Goal: Task Accomplishment & Management: Complete application form

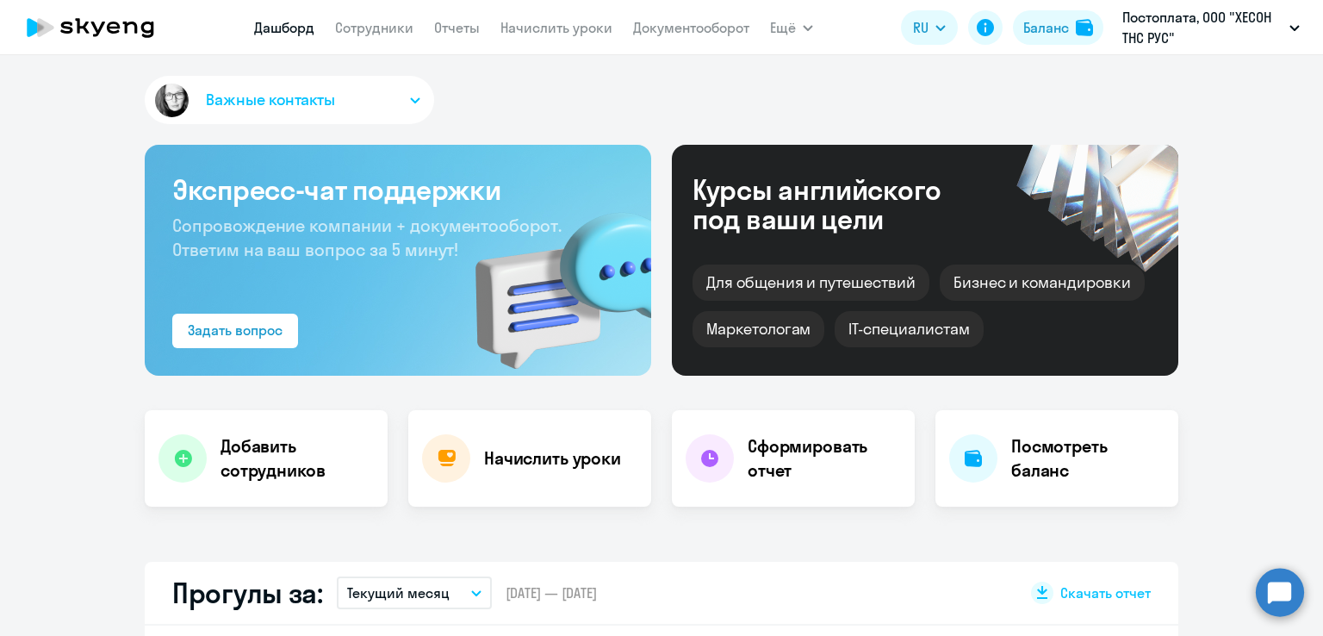
select select "30"
click at [376, 34] on link "Сотрудники" at bounding box center [374, 27] width 78 height 17
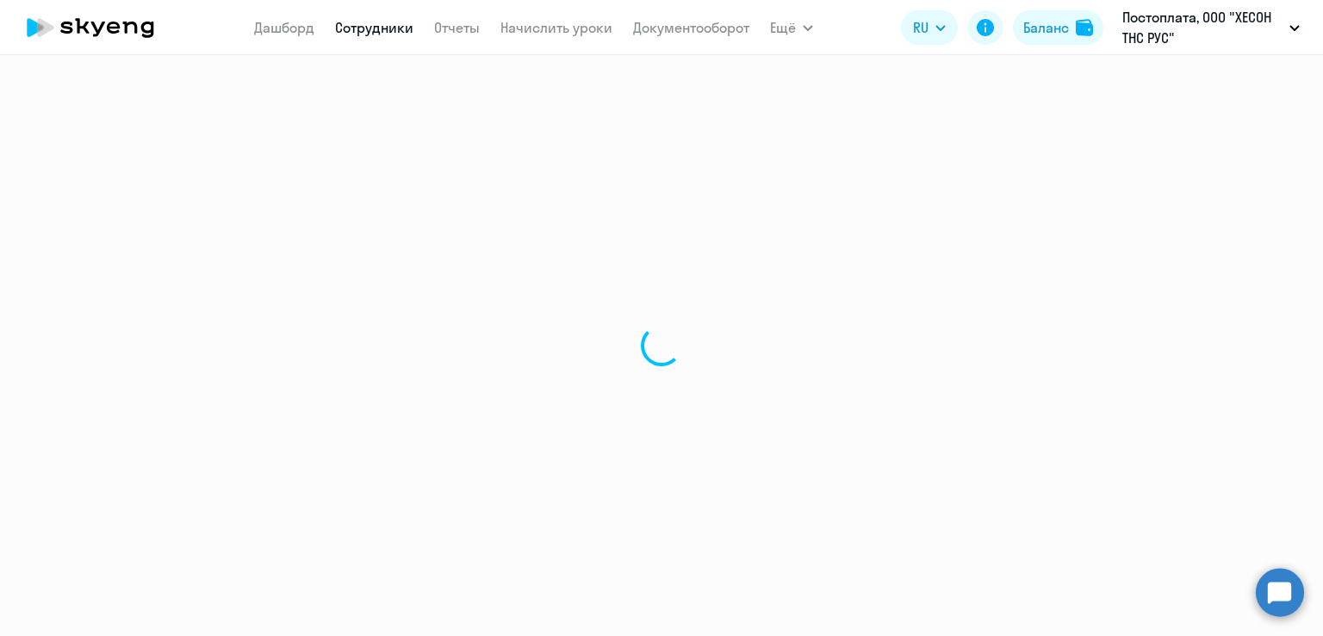
select select "30"
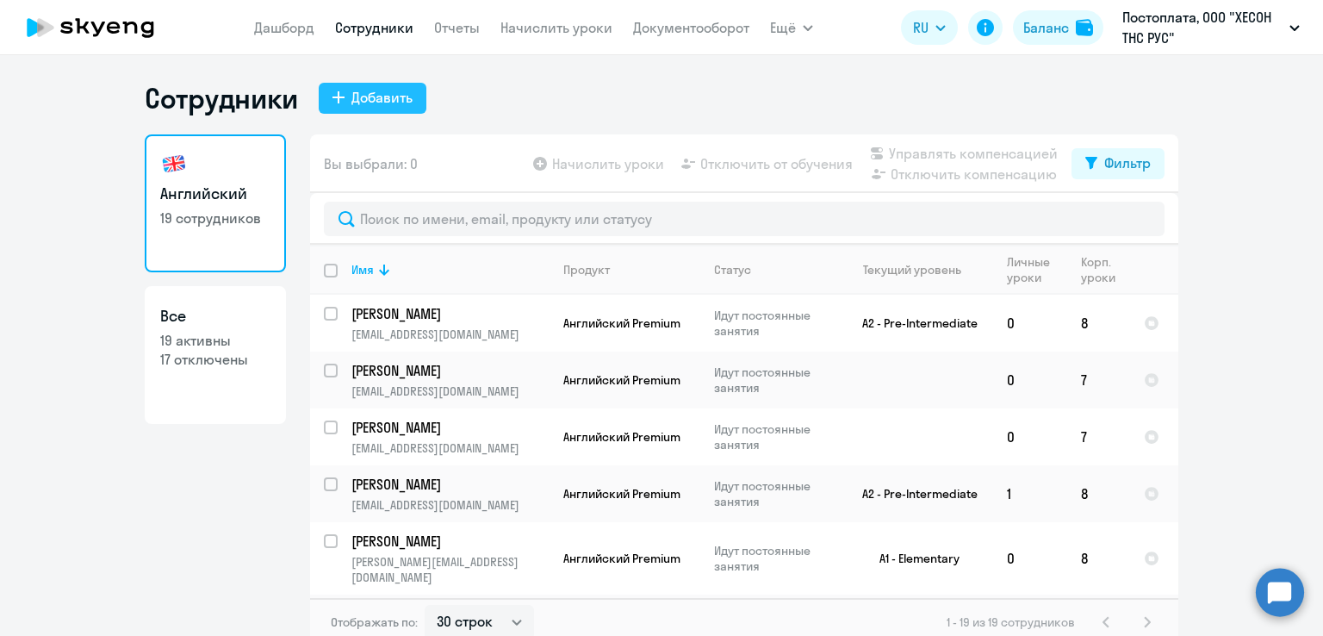
click at [375, 97] on div "Добавить" at bounding box center [382, 97] width 61 height 21
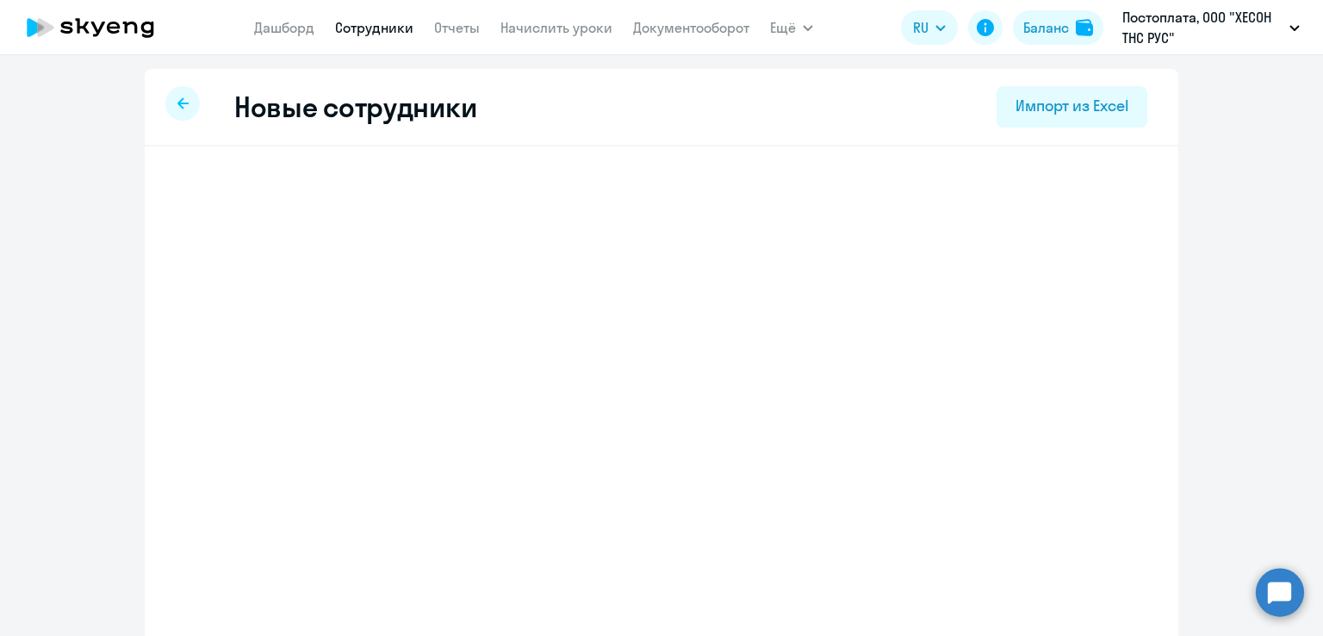
select select "english_adult_self_study"
select select "3"
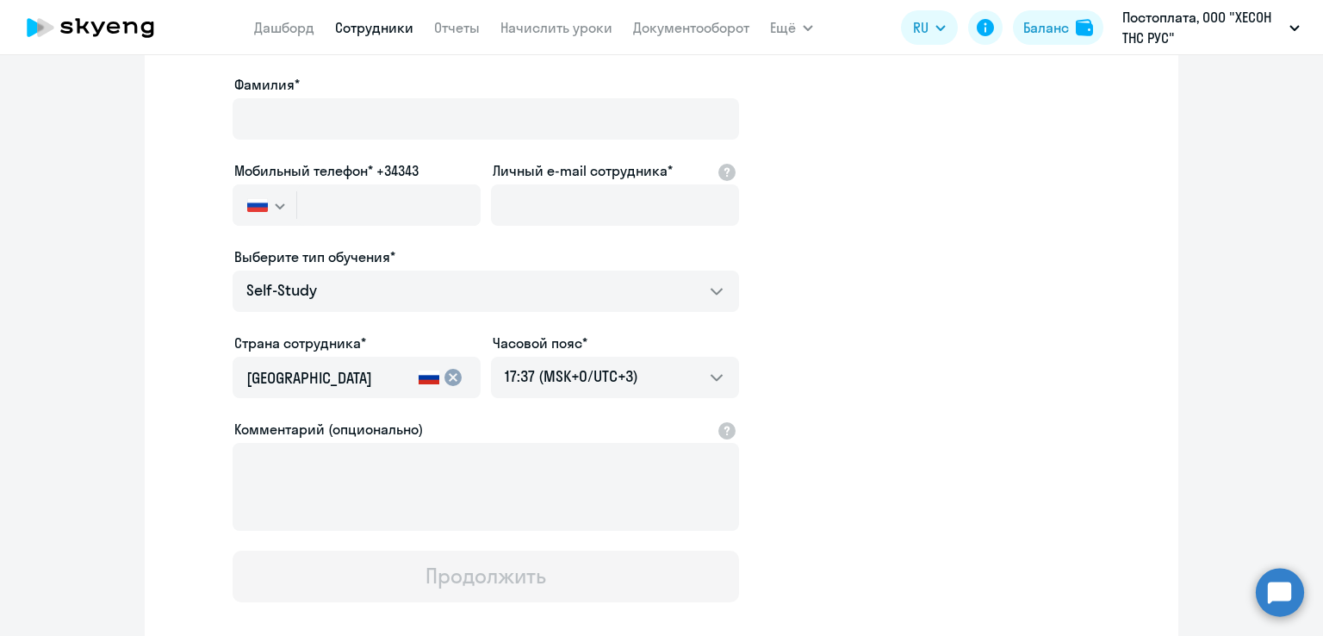
scroll to position [258, 0]
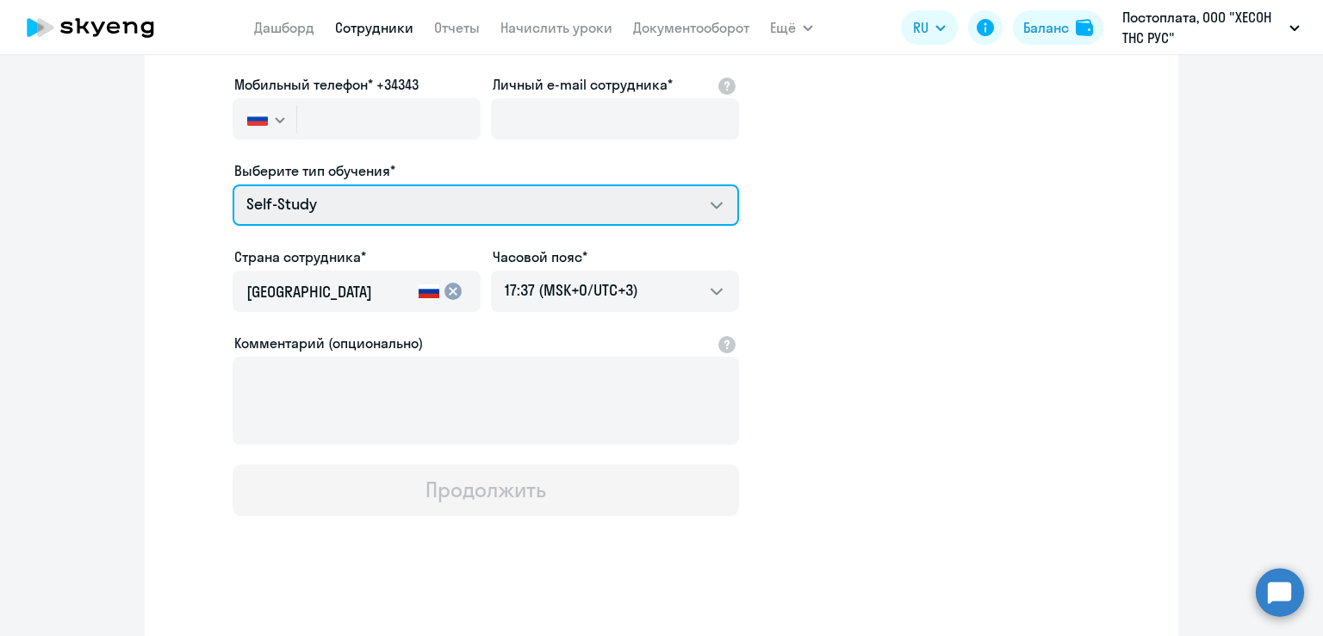
click at [712, 200] on select "Self-Study Screening Test Talks 15 минутные разговоры на английском Премиум [DE…" at bounding box center [486, 204] width 507 height 41
select select "english_adult_not_native_speaker_premium"
click at [233, 184] on select "Self-Study Screening Test Talks 15 минутные разговоры на английском Премиум [DE…" at bounding box center [486, 204] width 507 height 41
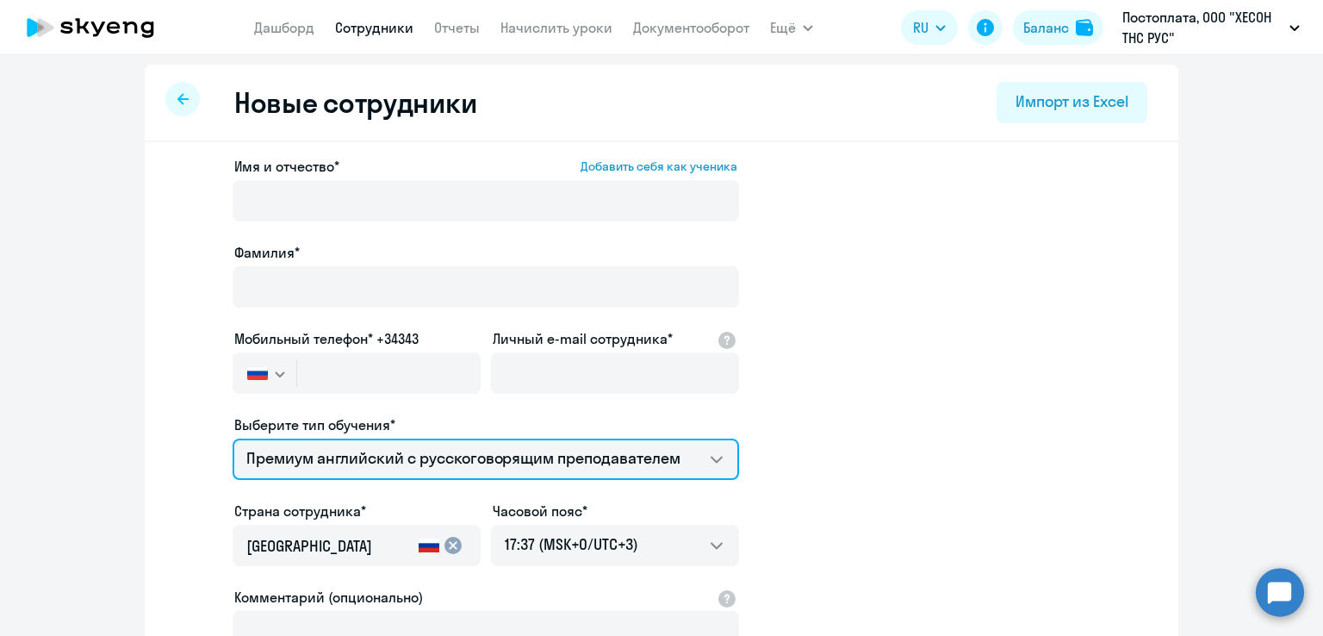
scroll to position [0, 0]
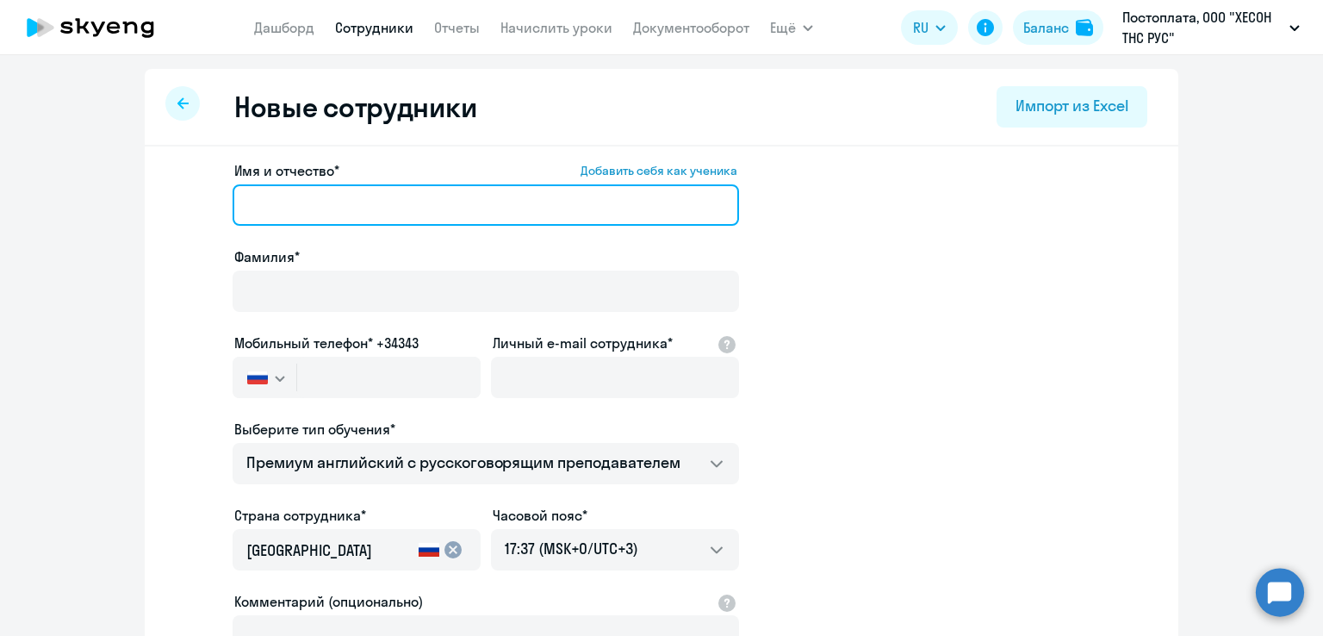
click at [428, 208] on input "Имя и отчество* Добавить себя как ученика" at bounding box center [486, 204] width 507 height 41
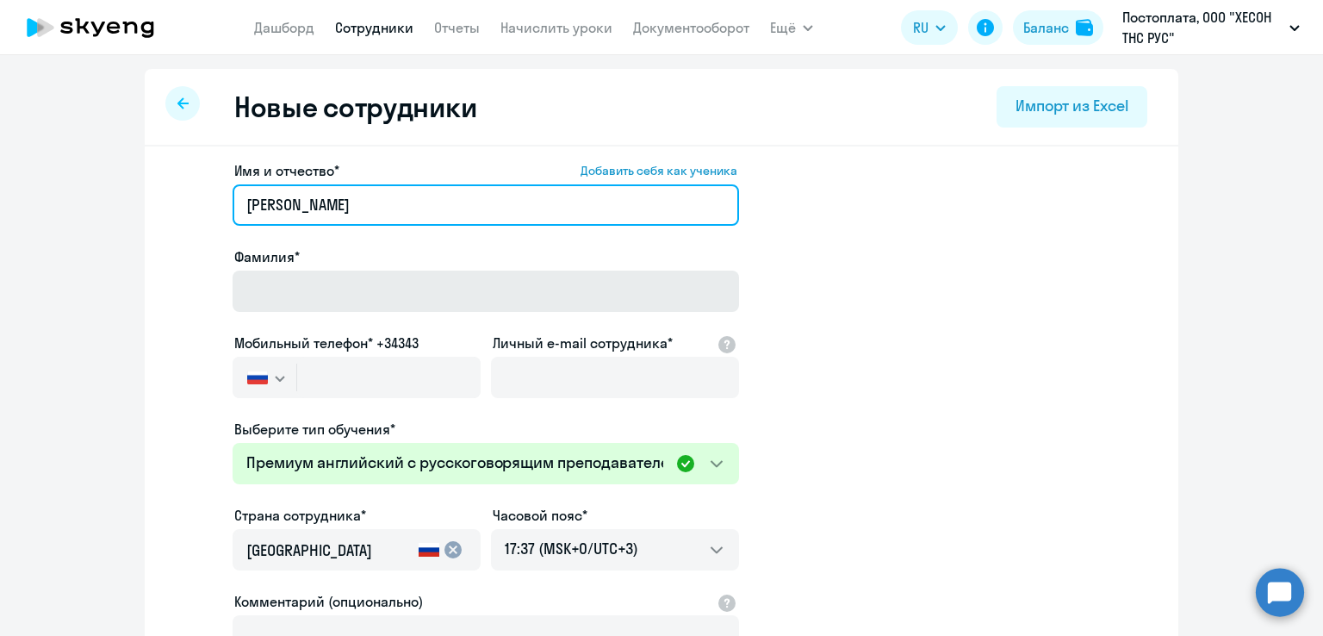
type input "[PERSON_NAME]"
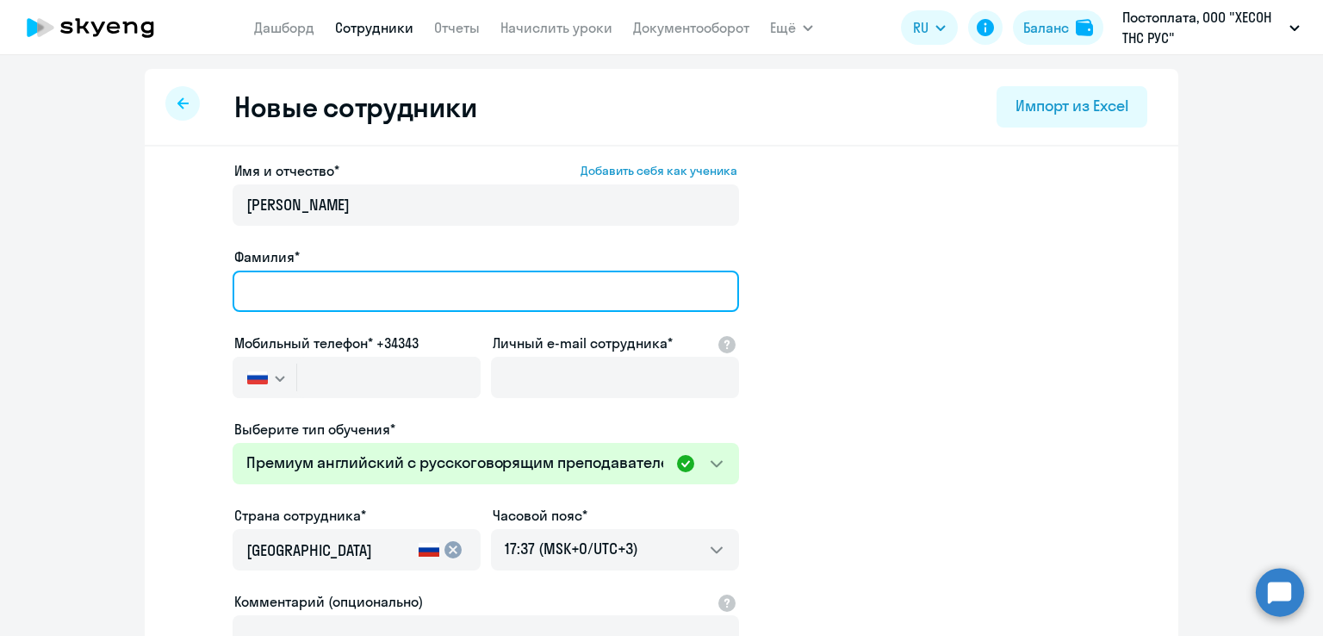
click at [361, 279] on input "Фамилия*" at bounding box center [486, 291] width 507 height 41
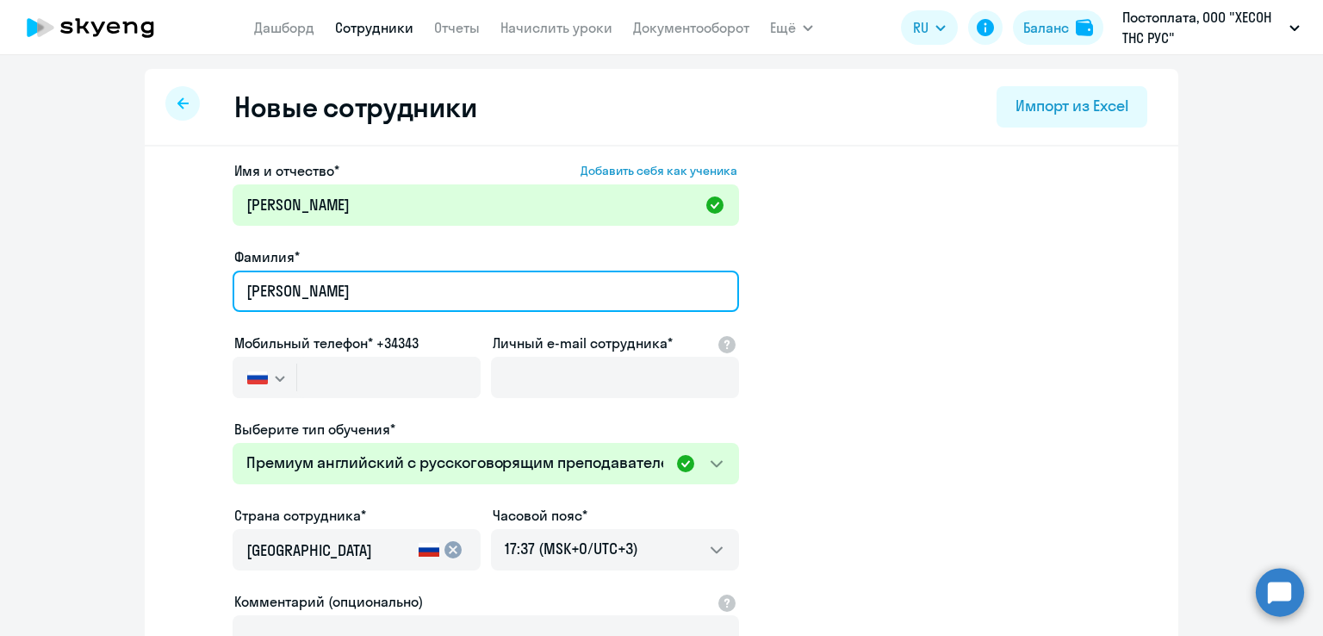
type input "[PERSON_NAME]"
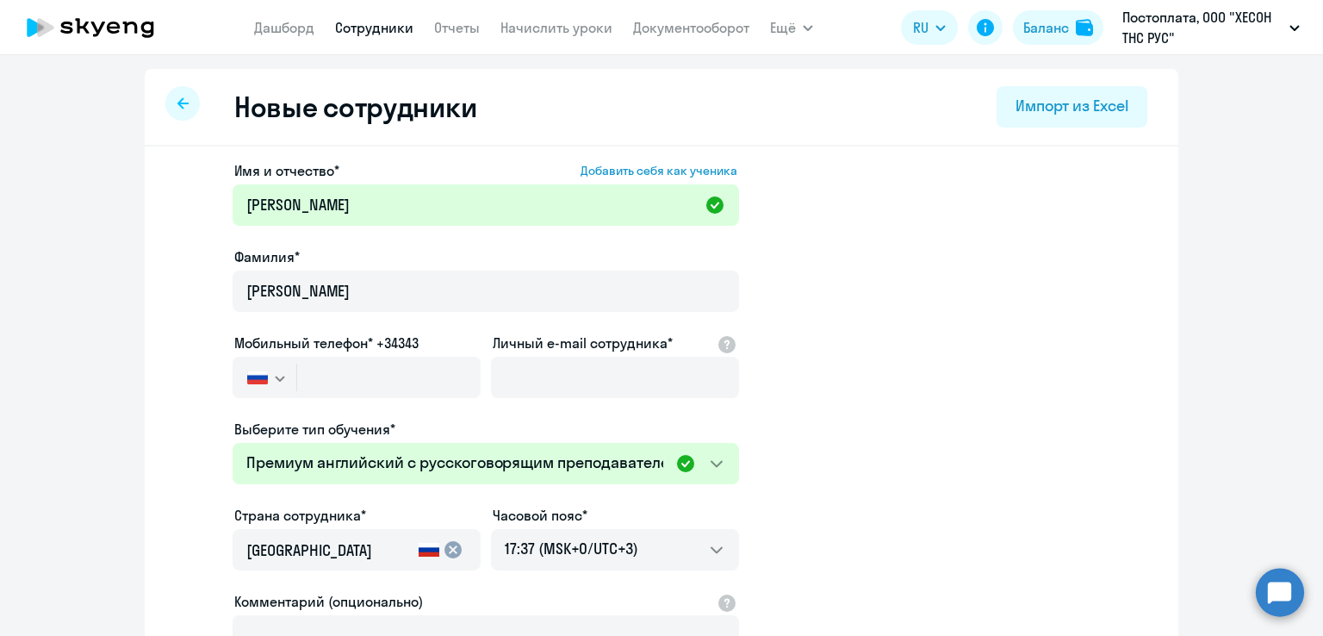
click at [899, 287] on app-new-student-form "Имя и отчество* Добавить себя как ученика [PERSON_NAME]* [PERSON_NAME] телефон*…" at bounding box center [661, 467] width 979 height 614
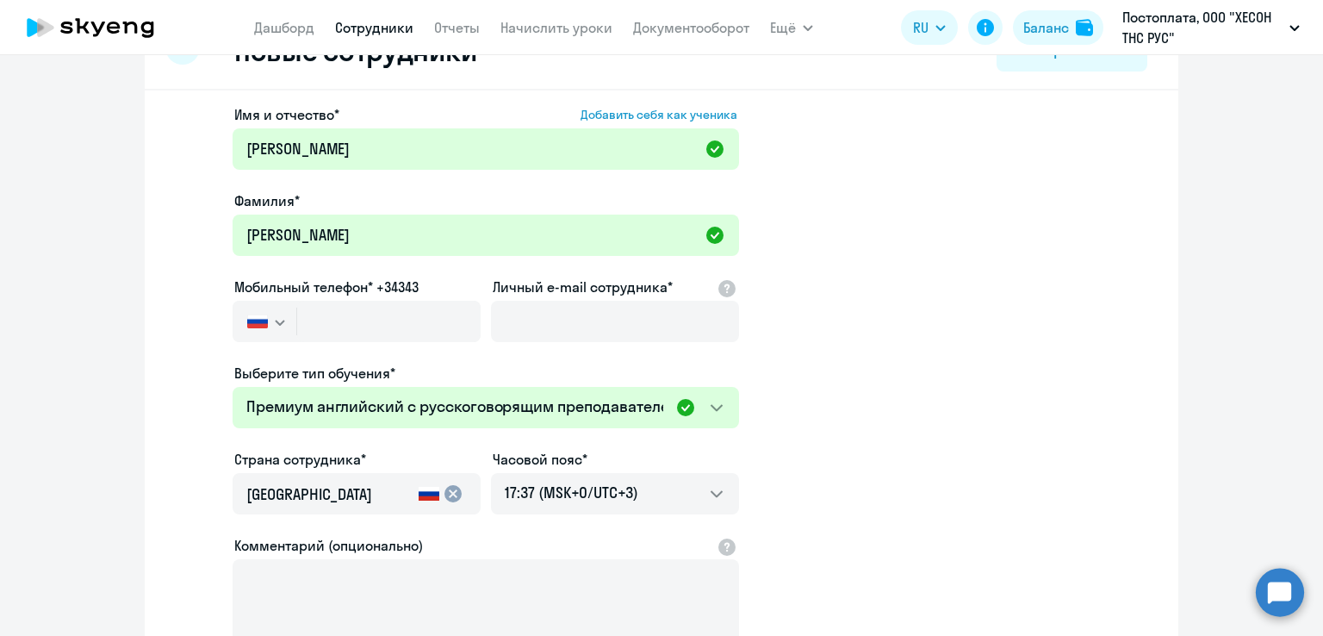
scroll to position [86, 0]
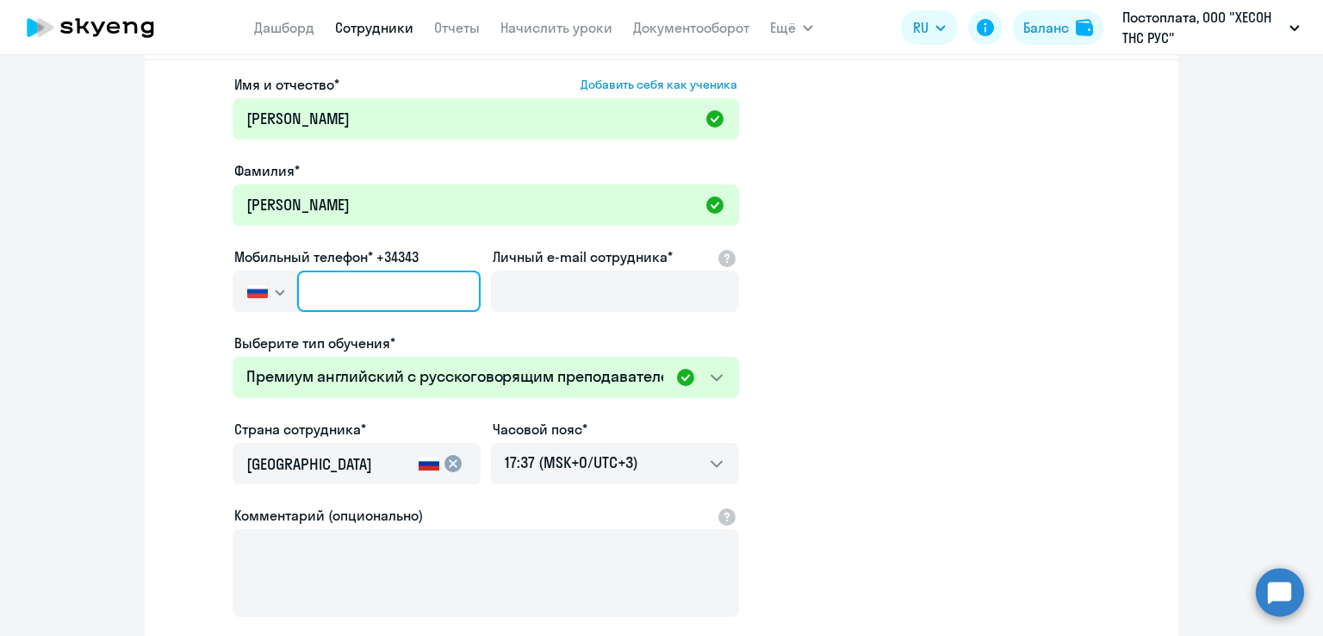
click at [345, 290] on input "text" at bounding box center [389, 291] width 184 height 41
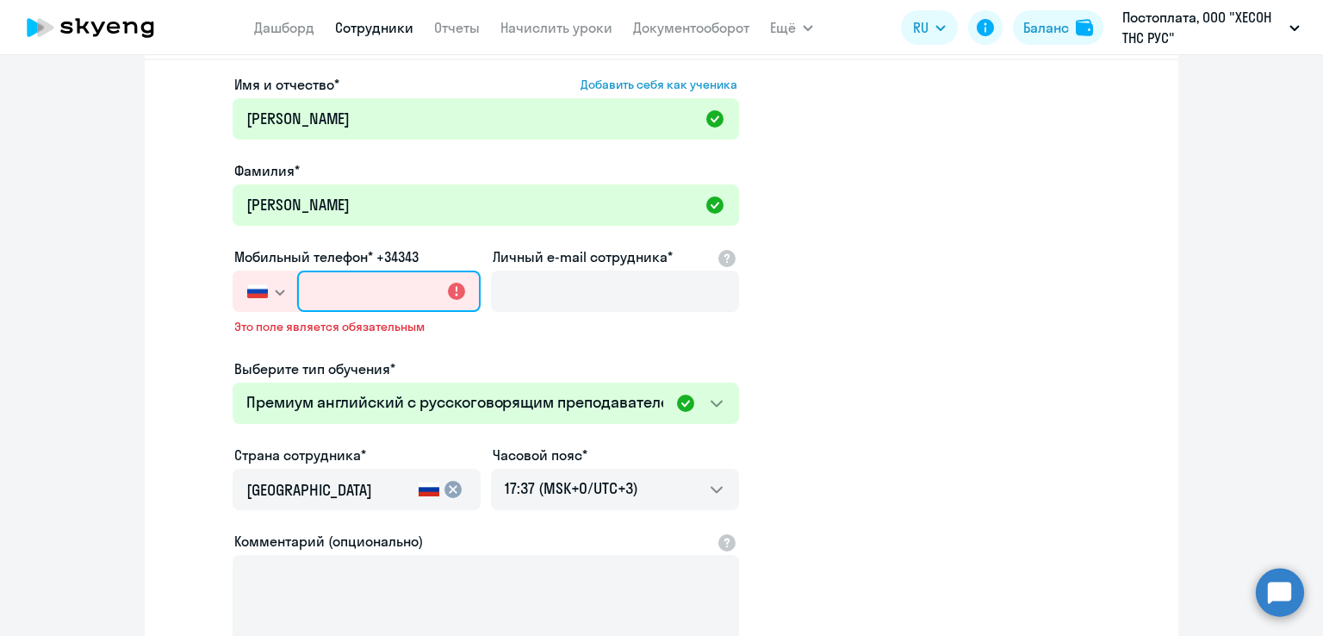
click at [327, 297] on input "text" at bounding box center [389, 291] width 184 height 41
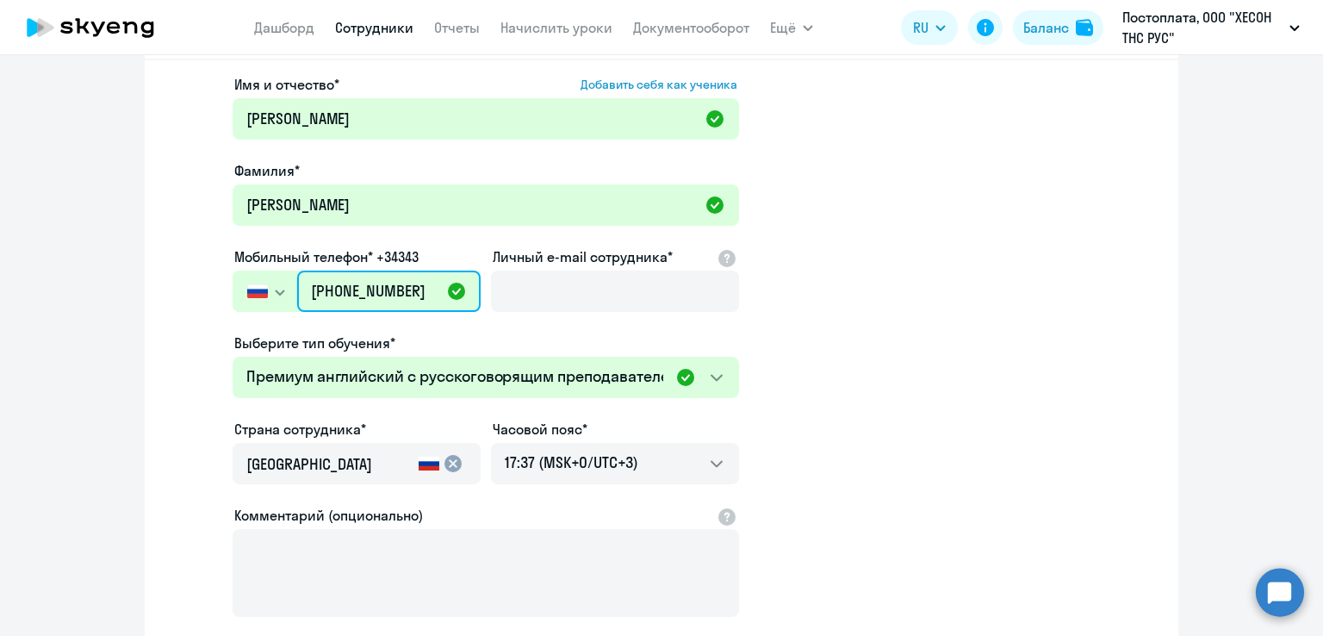
type input "[PHONE_NUMBER]"
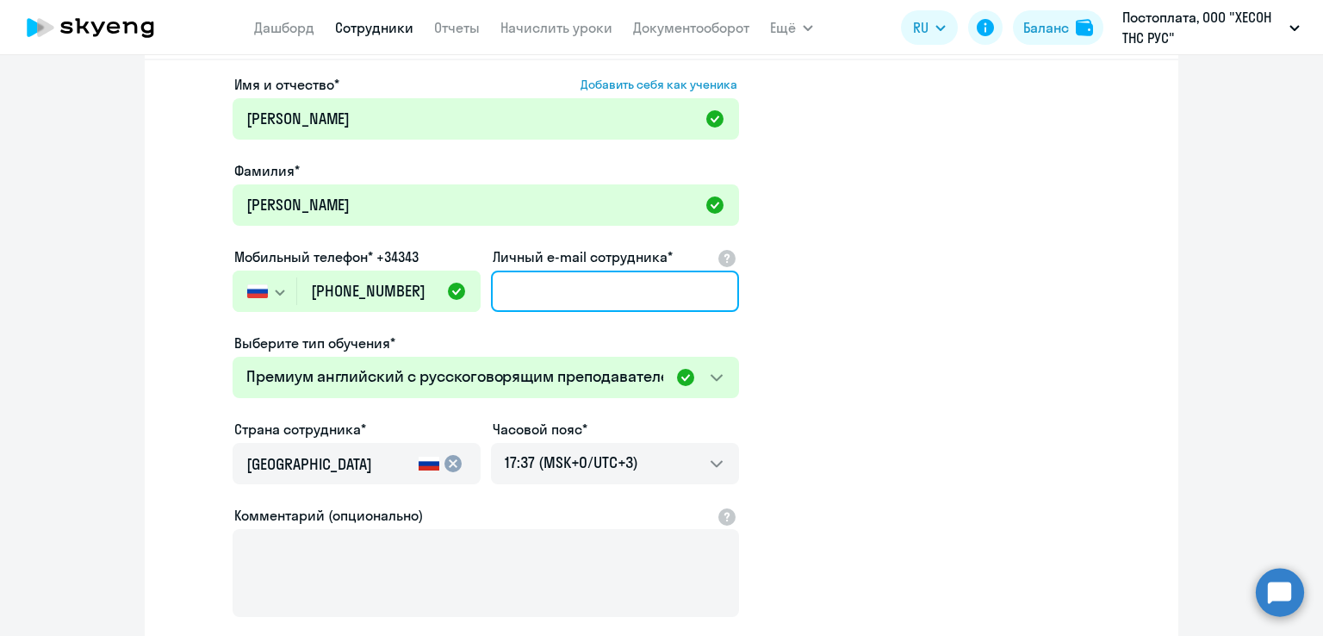
click at [522, 284] on input "Личный e-mail сотрудника*" at bounding box center [615, 291] width 248 height 41
paste input "[EMAIL_ADDRESS][DOMAIN_NAME]"
type input "[EMAIL_ADDRESS][DOMAIN_NAME]"
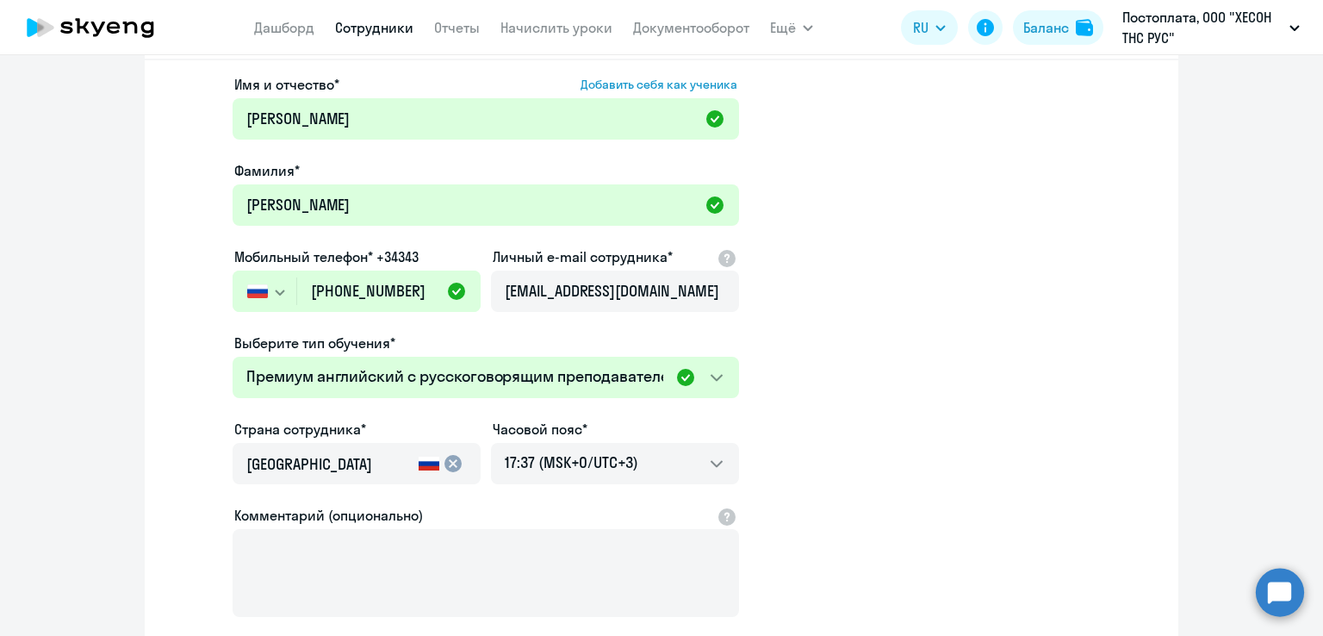
click at [845, 273] on app-new-student-form "Имя и отчество* Добавить себя как ученика [PERSON_NAME]* [PERSON_NAME] телефон*…" at bounding box center [661, 381] width 979 height 614
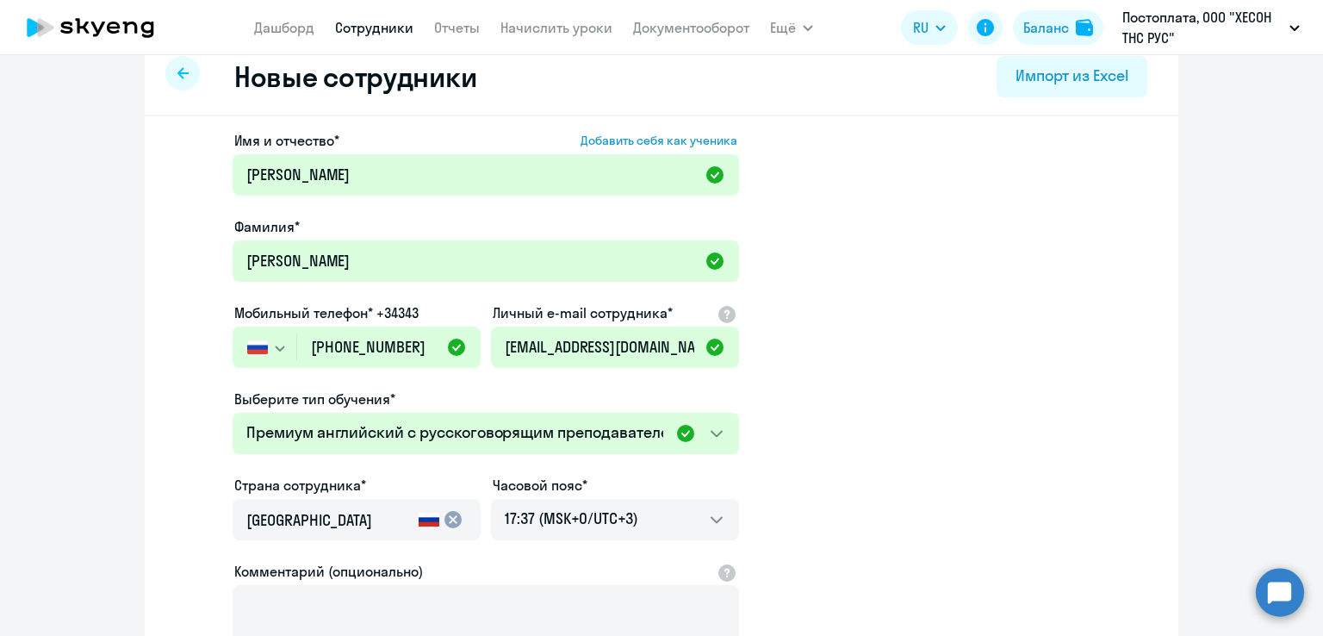
scroll to position [0, 0]
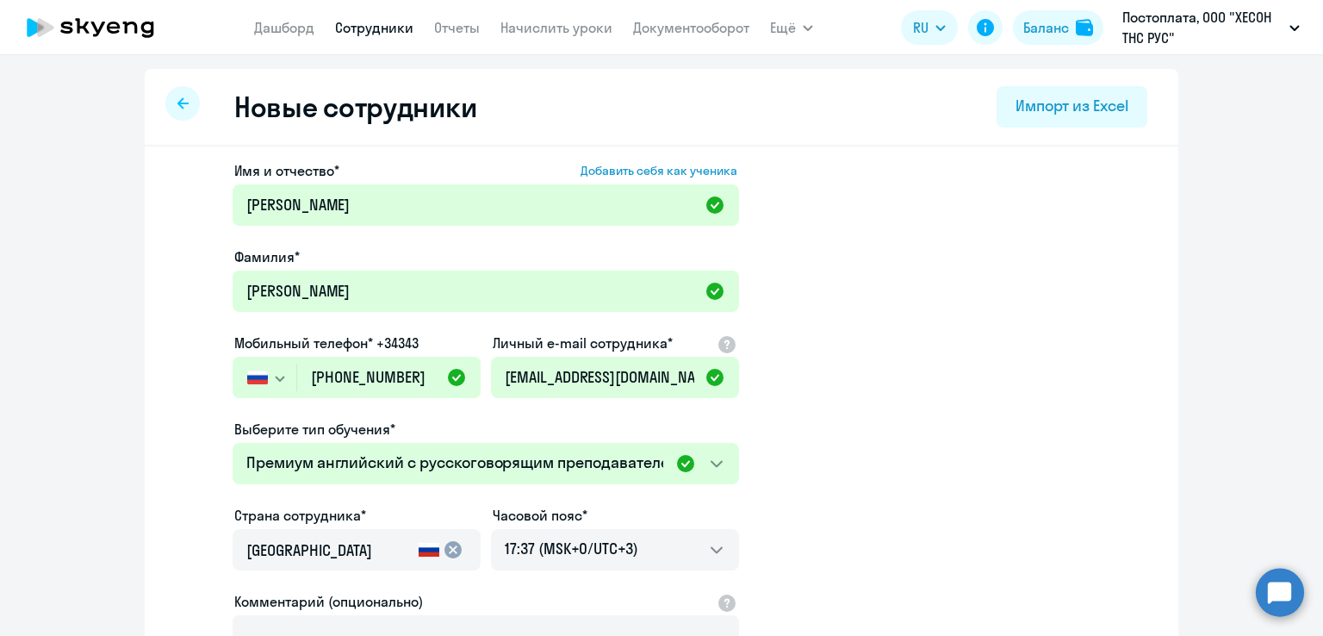
click at [906, 295] on app-new-student-form "Имя и отчество* Добавить себя как ученика [PERSON_NAME]* [PERSON_NAME] телефон*…" at bounding box center [661, 467] width 979 height 614
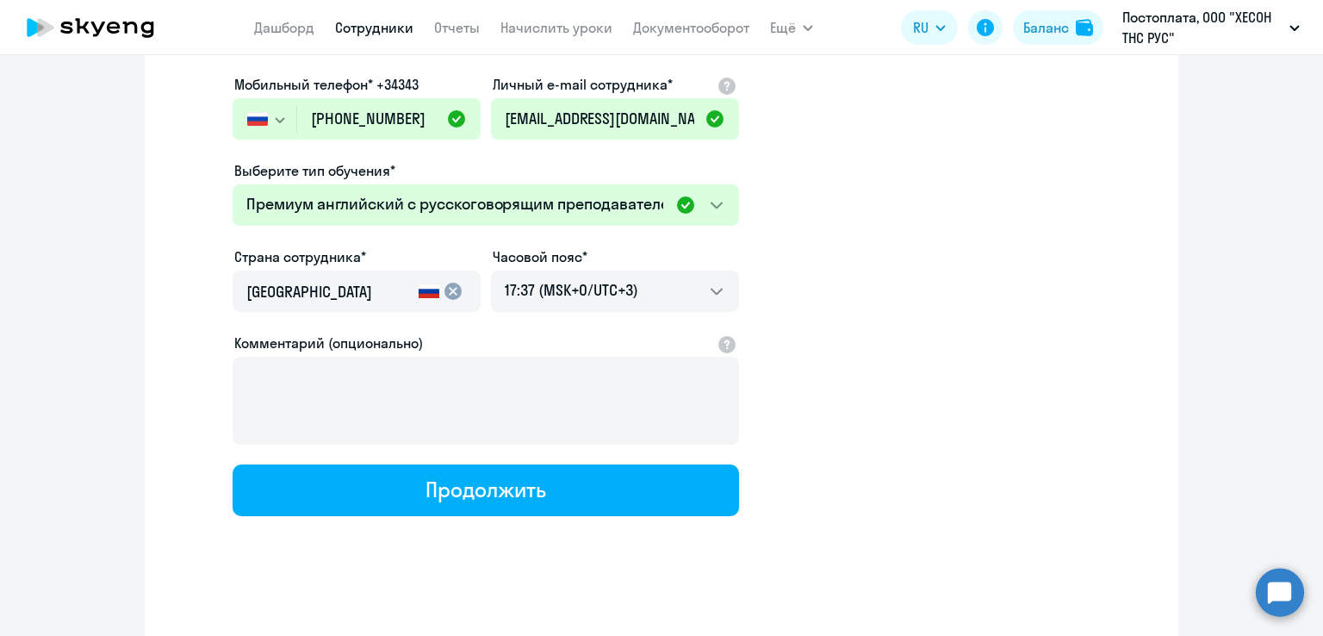
scroll to position [265, 0]
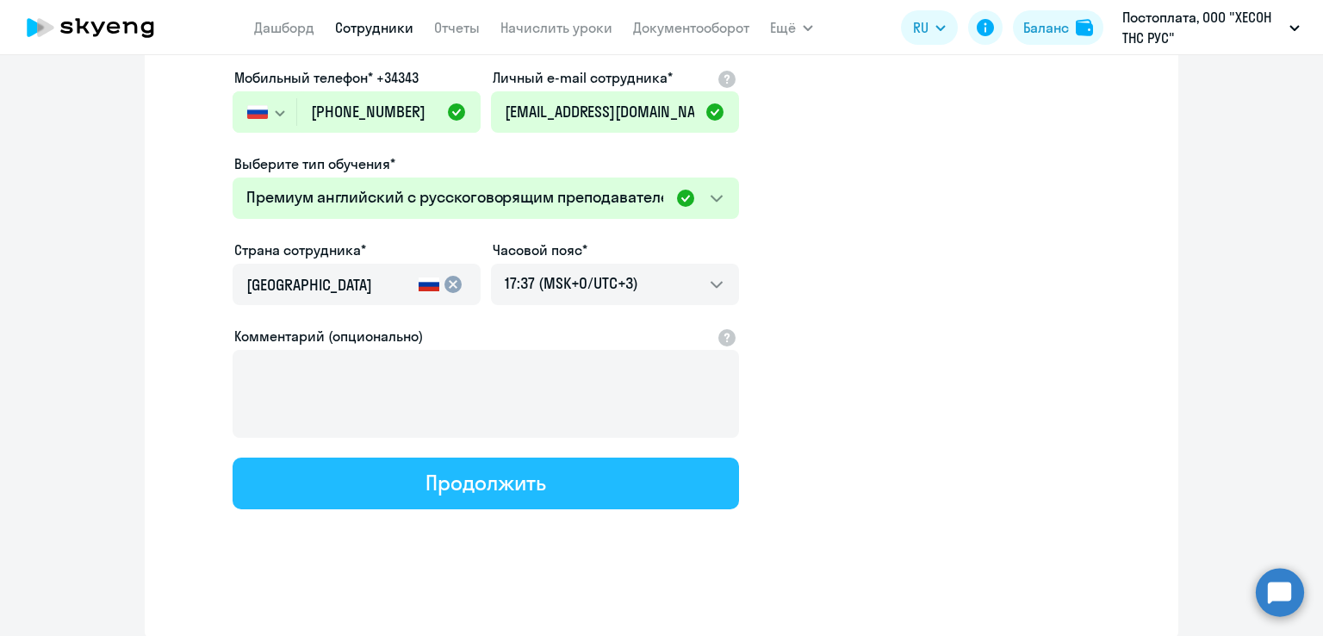
click at [474, 483] on div "Продолжить" at bounding box center [486, 483] width 120 height 28
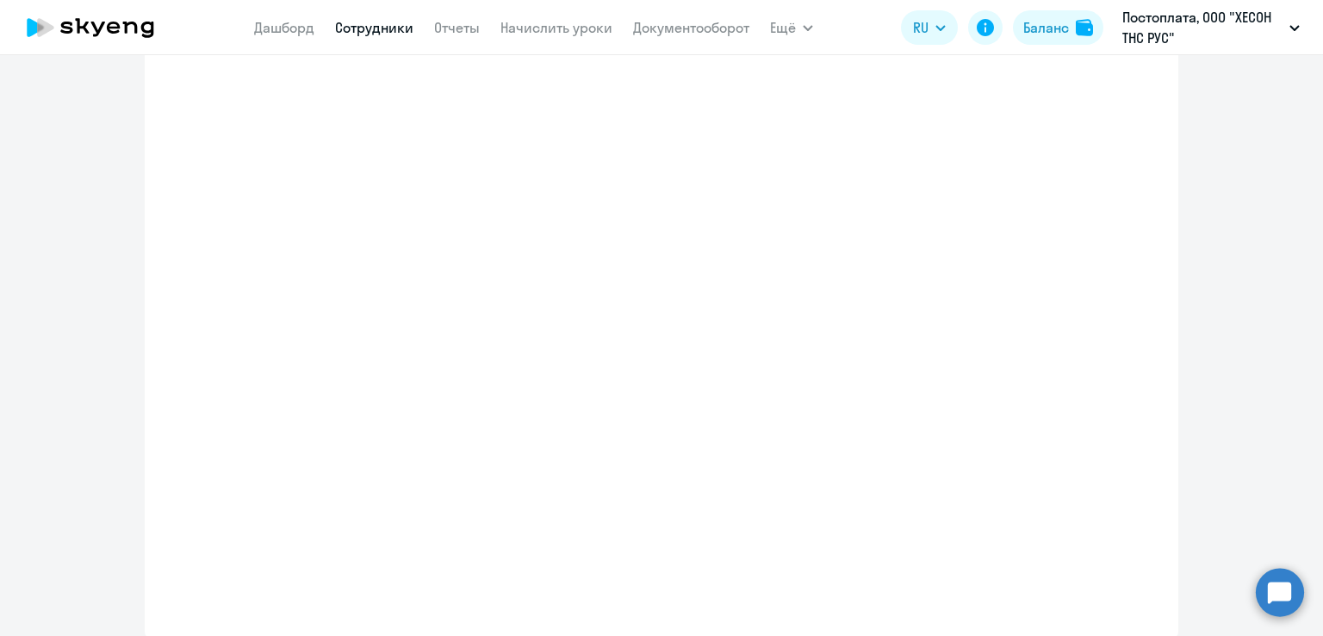
select select "english_adult_not_native_speaker_premium"
select select "3"
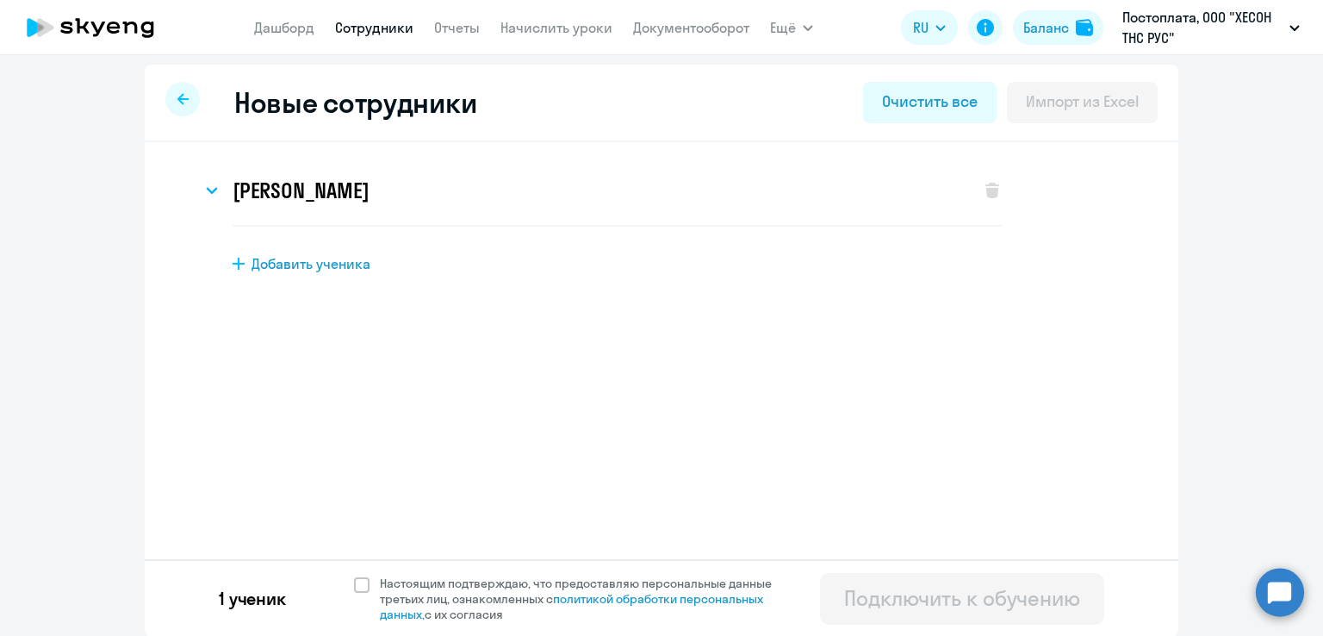
scroll to position [5, 0]
click at [207, 190] on icon at bounding box center [211, 189] width 9 height 5
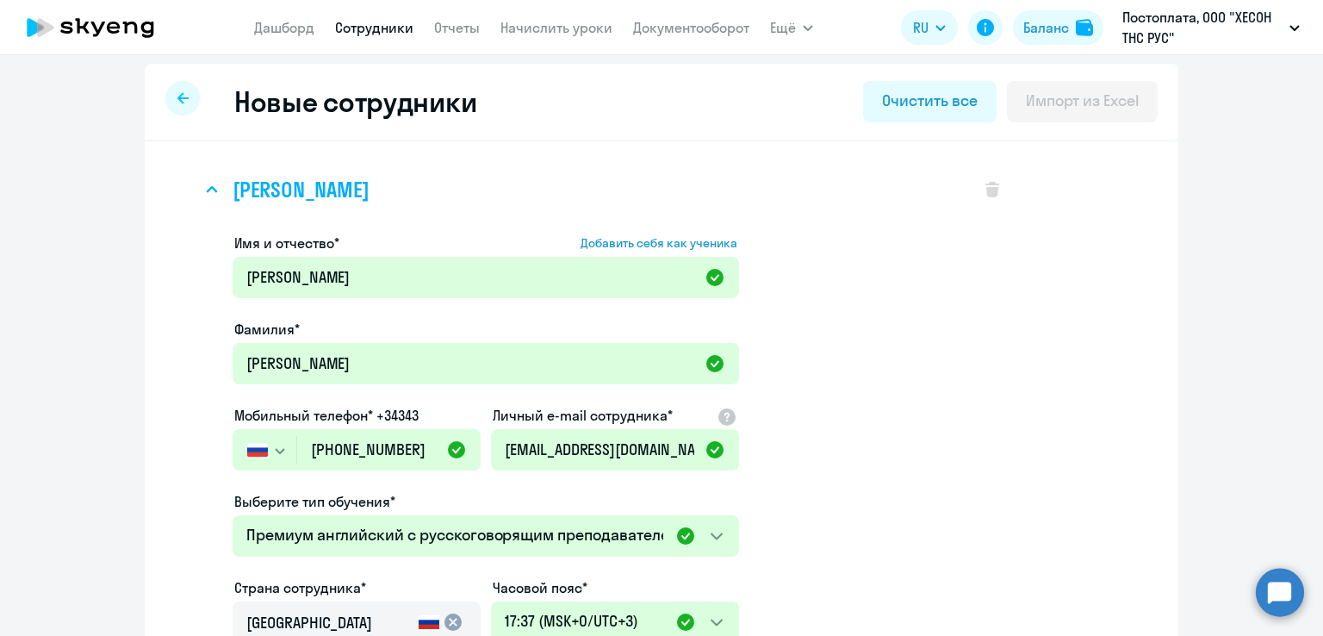
click at [206, 188] on icon at bounding box center [212, 189] width 12 height 7
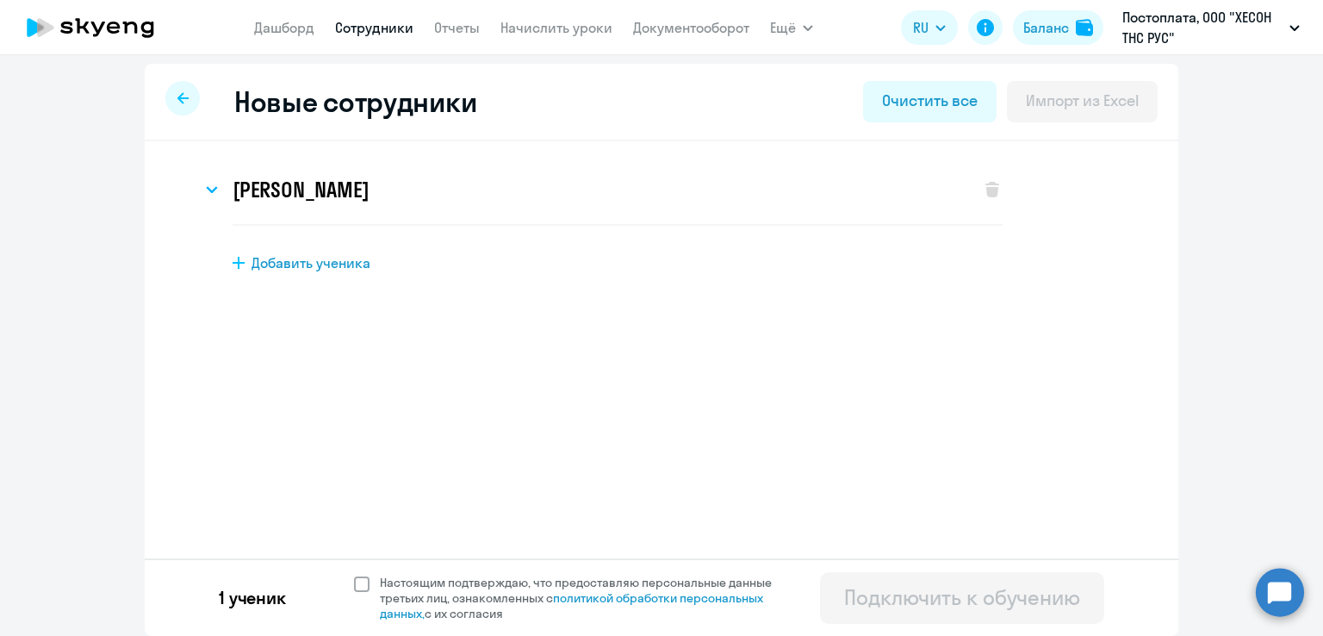
click at [359, 586] on span at bounding box center [362, 584] width 16 height 16
click at [354, 575] on input "Настоящим подтверждаю, что предоставляю персональные данные третьих лиц, ознако…" at bounding box center [353, 574] width 1 height 1
checkbox input "true"
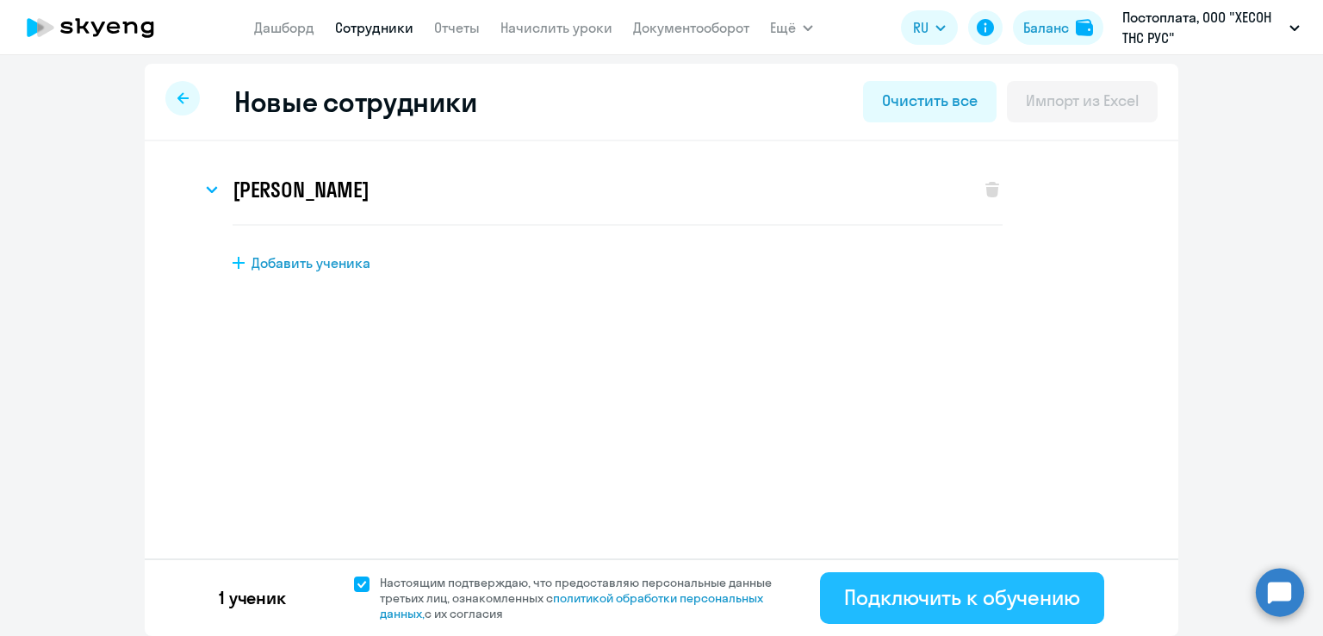
click at [984, 590] on div "Подключить к обучению" at bounding box center [962, 597] width 236 height 28
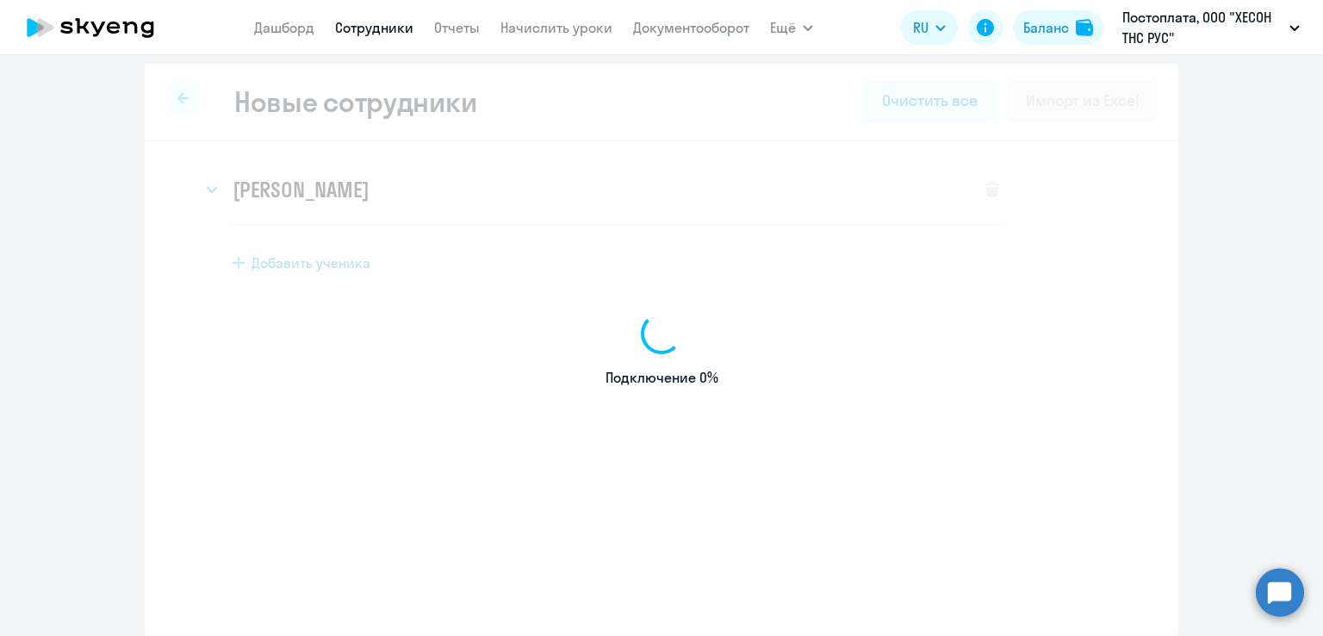
select select "english_adult_self_study"
select select "3"
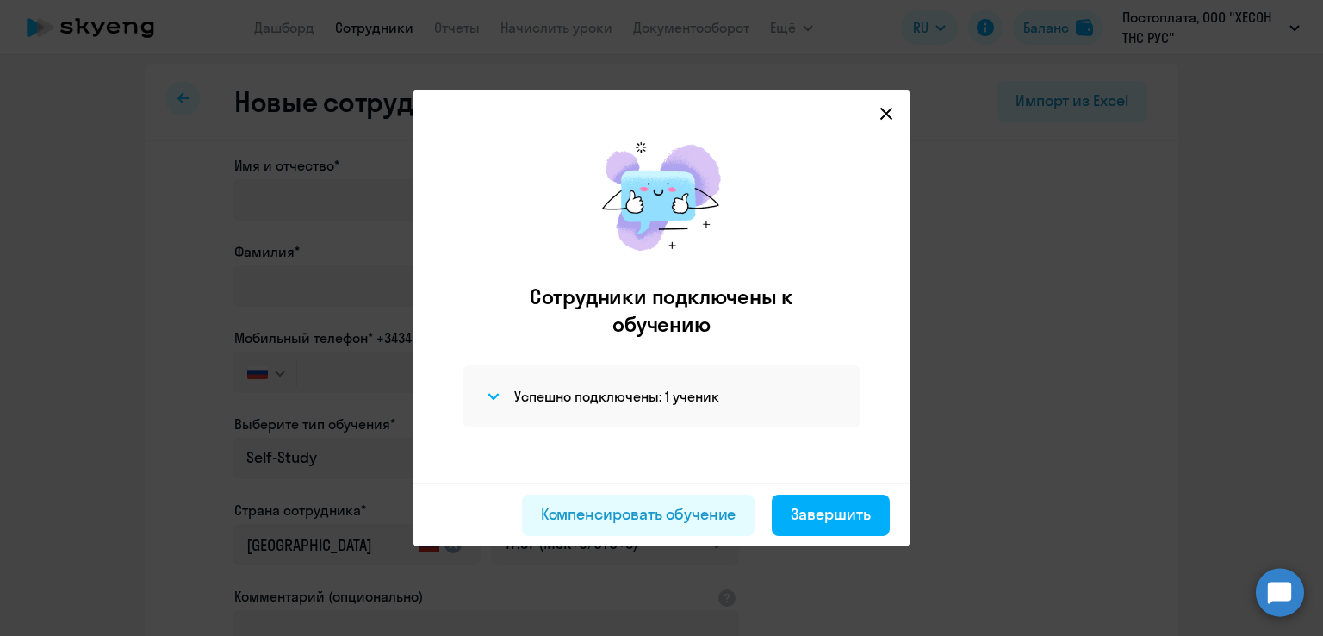
click at [885, 115] on icon at bounding box center [886, 114] width 12 height 12
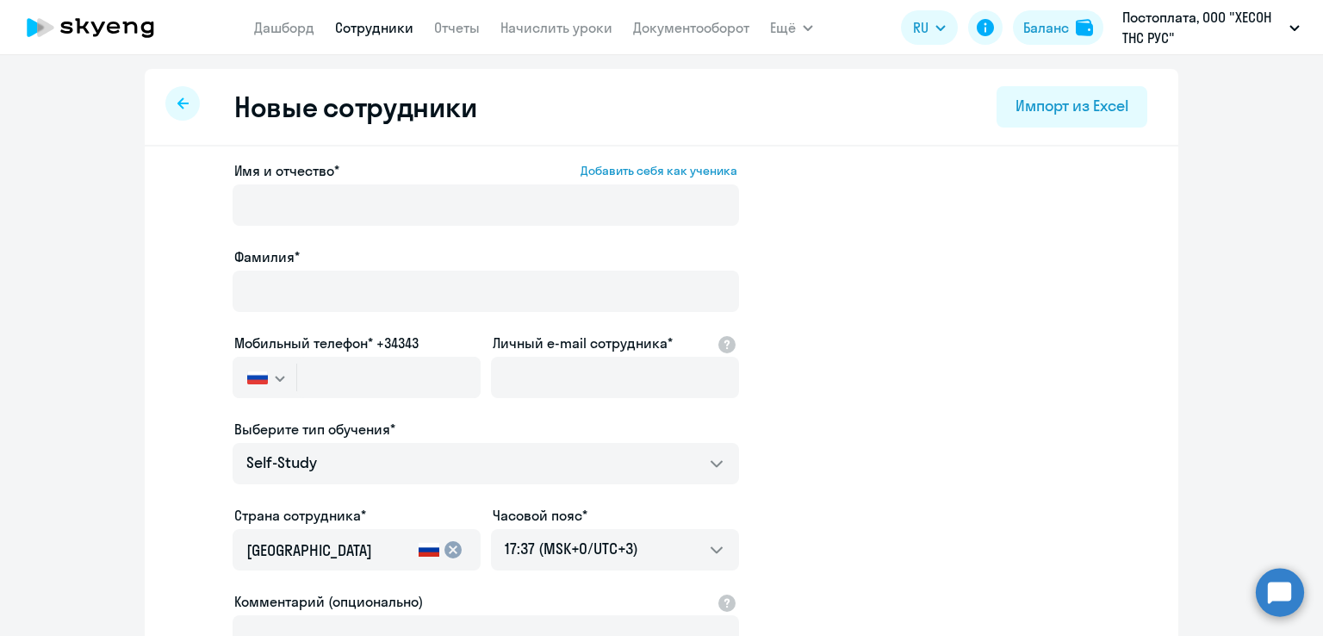
select select "30"
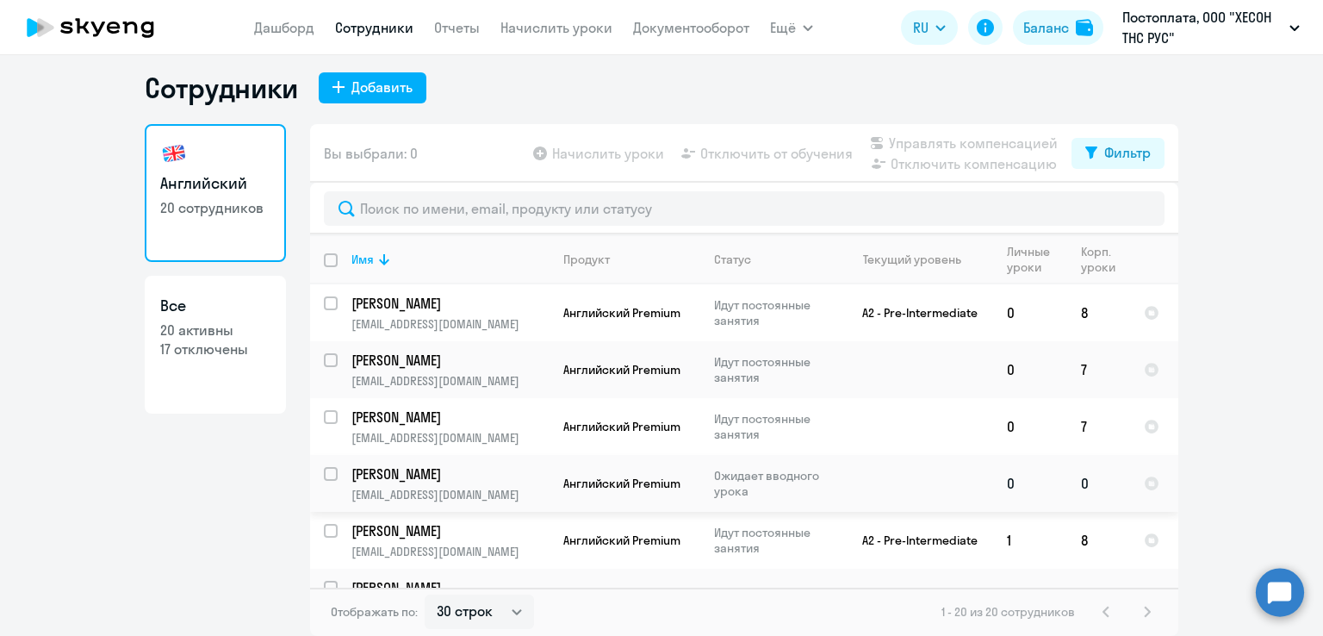
click at [897, 481] on td at bounding box center [913, 483] width 160 height 57
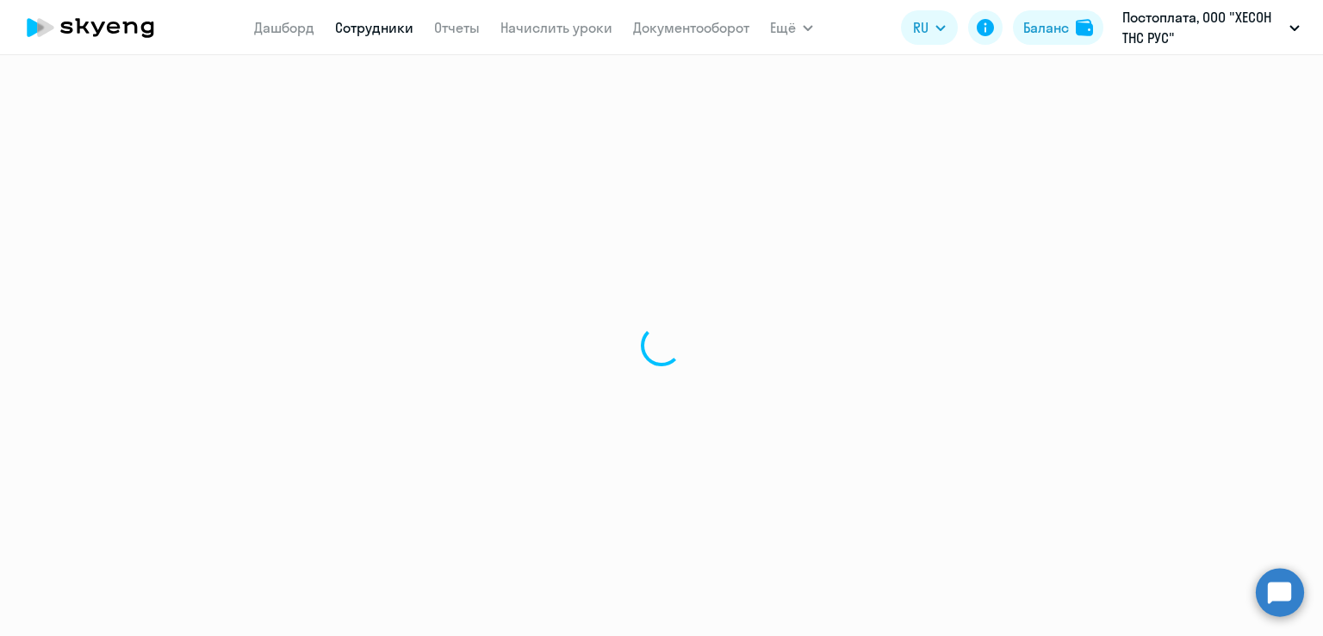
select select "english"
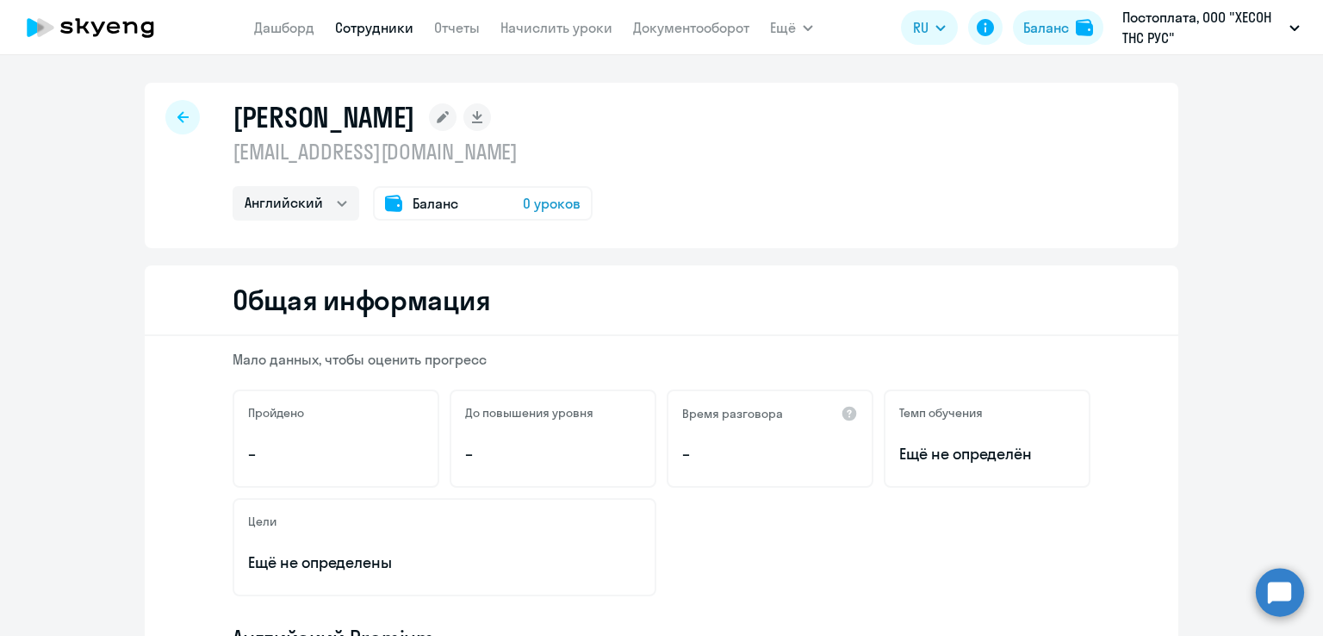
click at [535, 200] on span "0 уроков" at bounding box center [552, 203] width 58 height 21
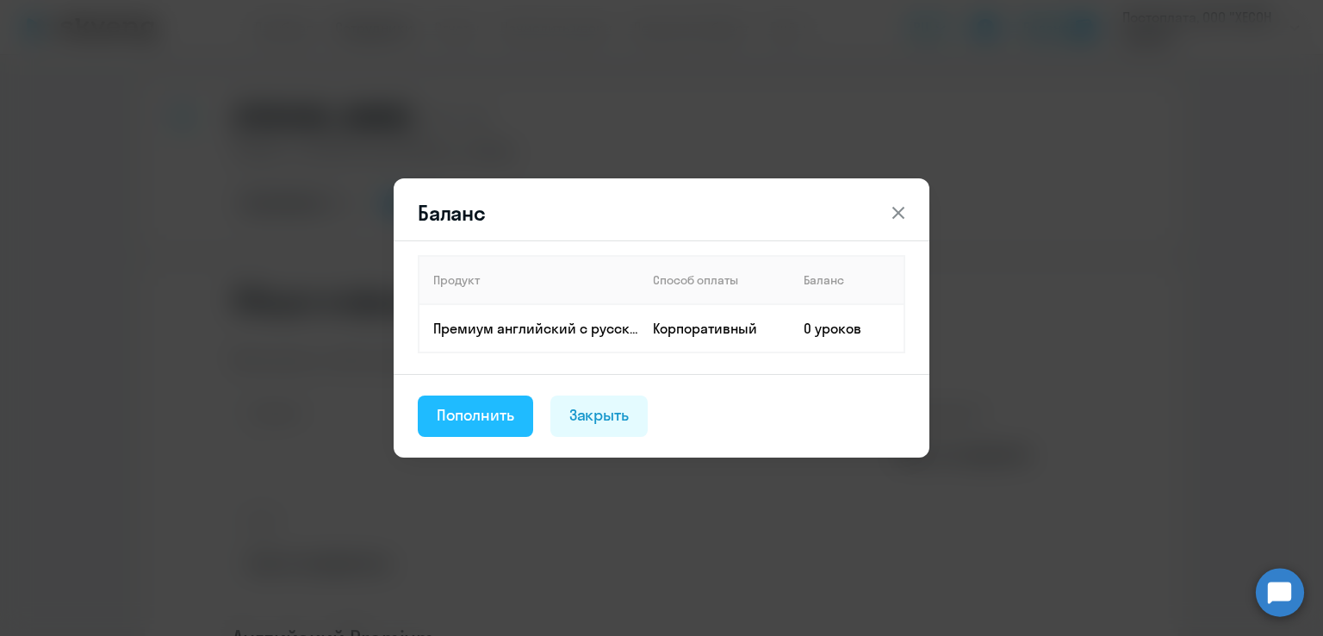
click at [453, 420] on div "Пополнить" at bounding box center [476, 415] width 78 height 22
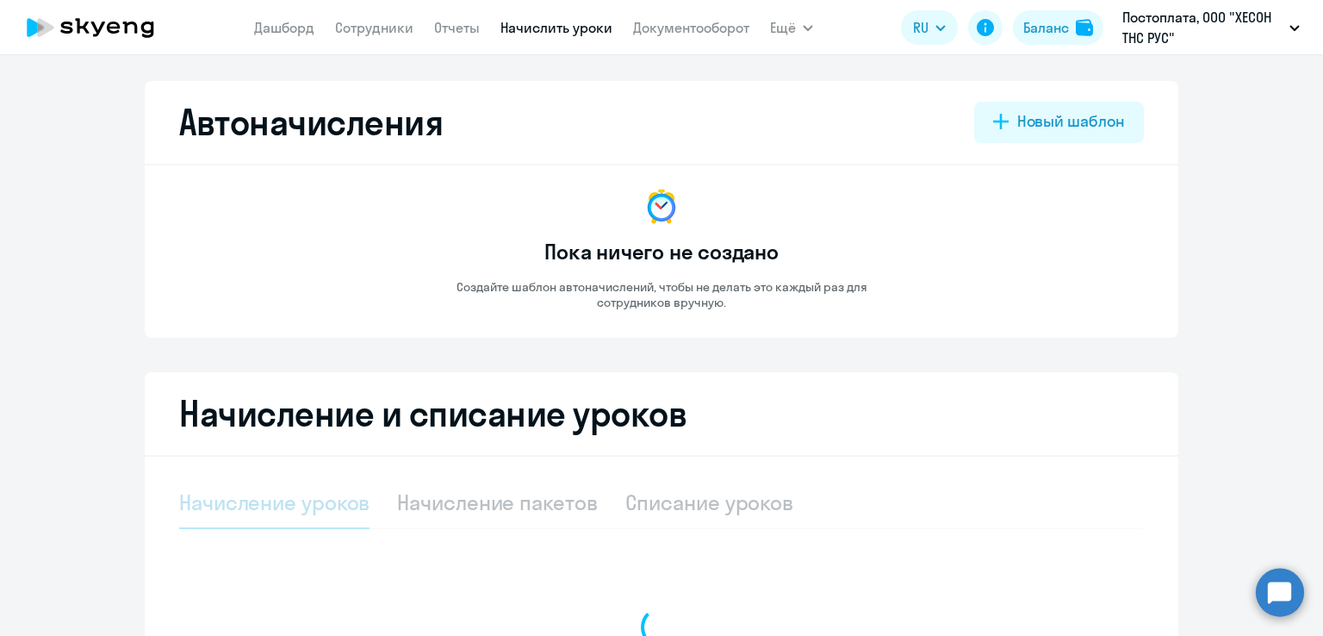
select select "10"
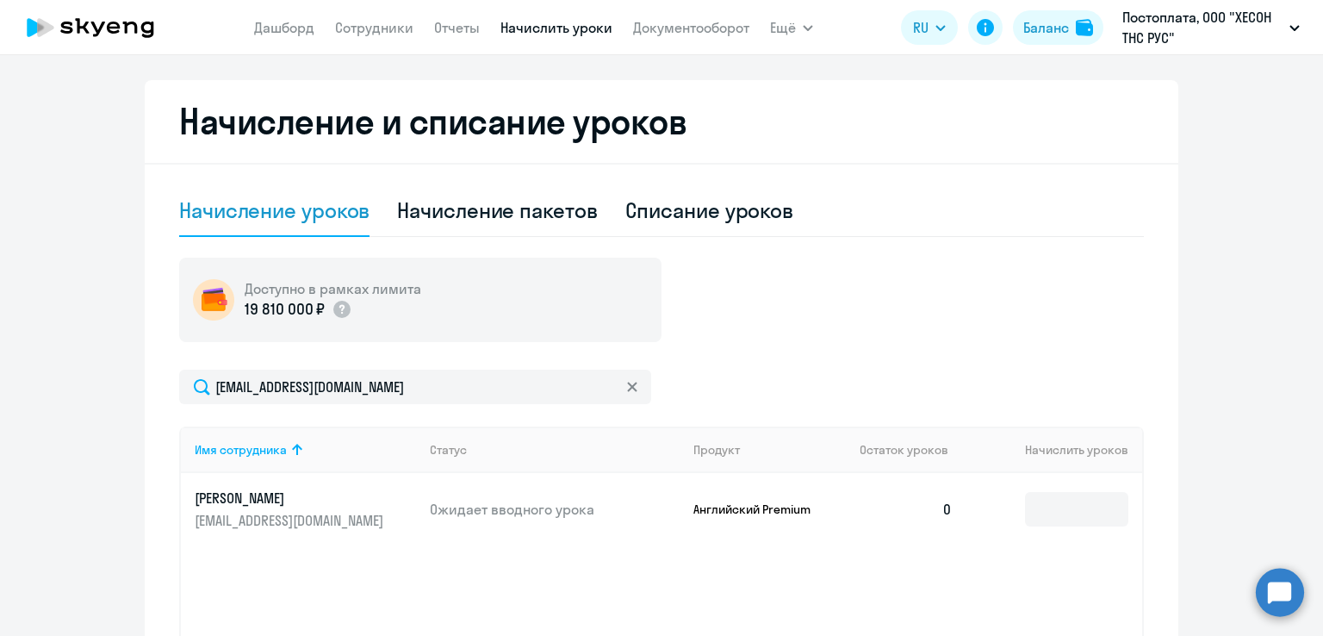
scroll to position [486, 0]
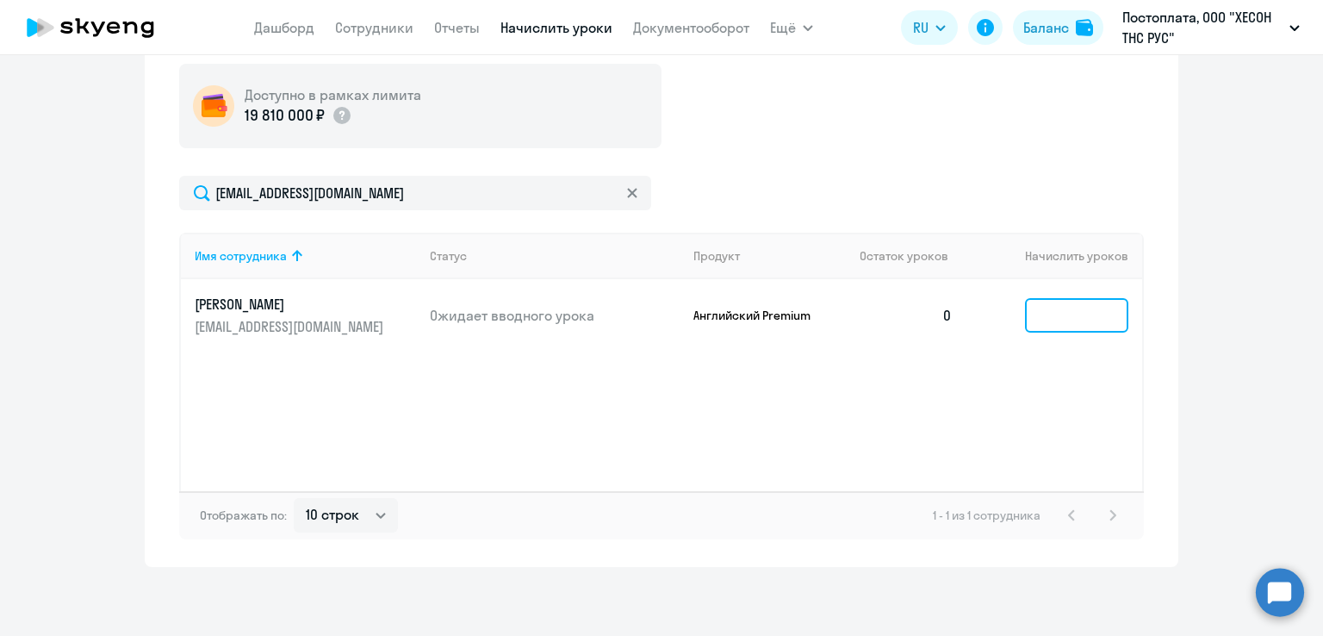
click at [1058, 312] on input at bounding box center [1076, 315] width 103 height 34
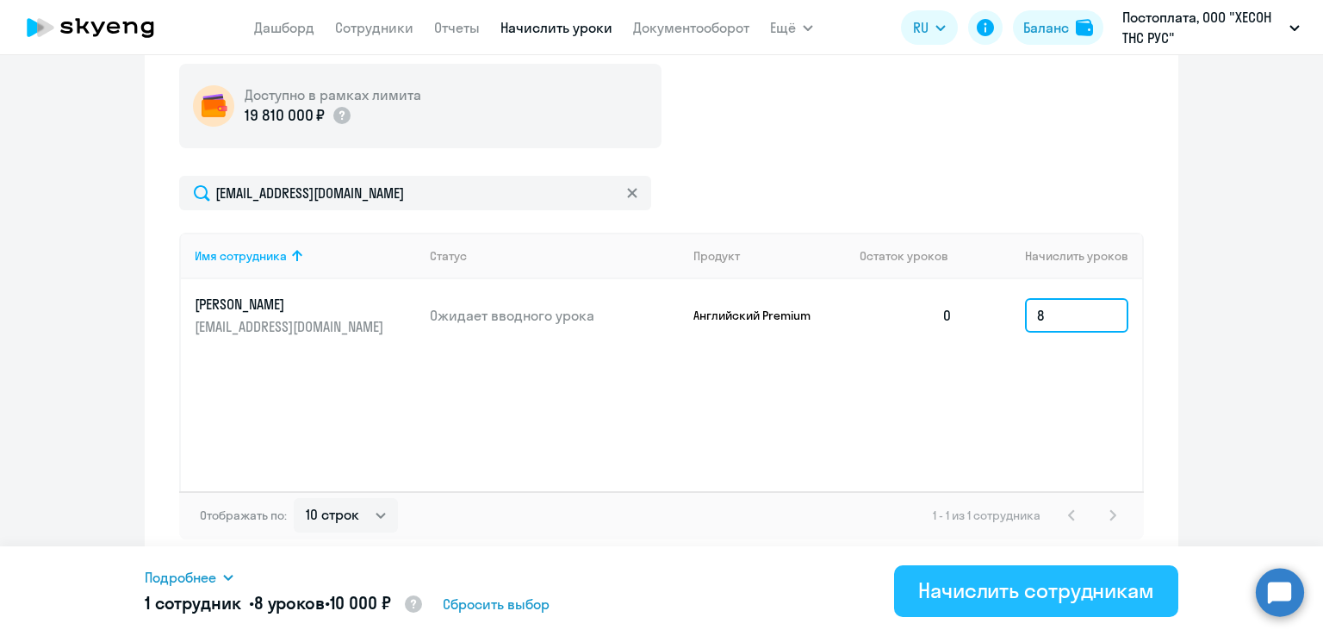
type input "8"
click at [1019, 596] on div "Начислить сотрудникам" at bounding box center [1036, 590] width 236 height 28
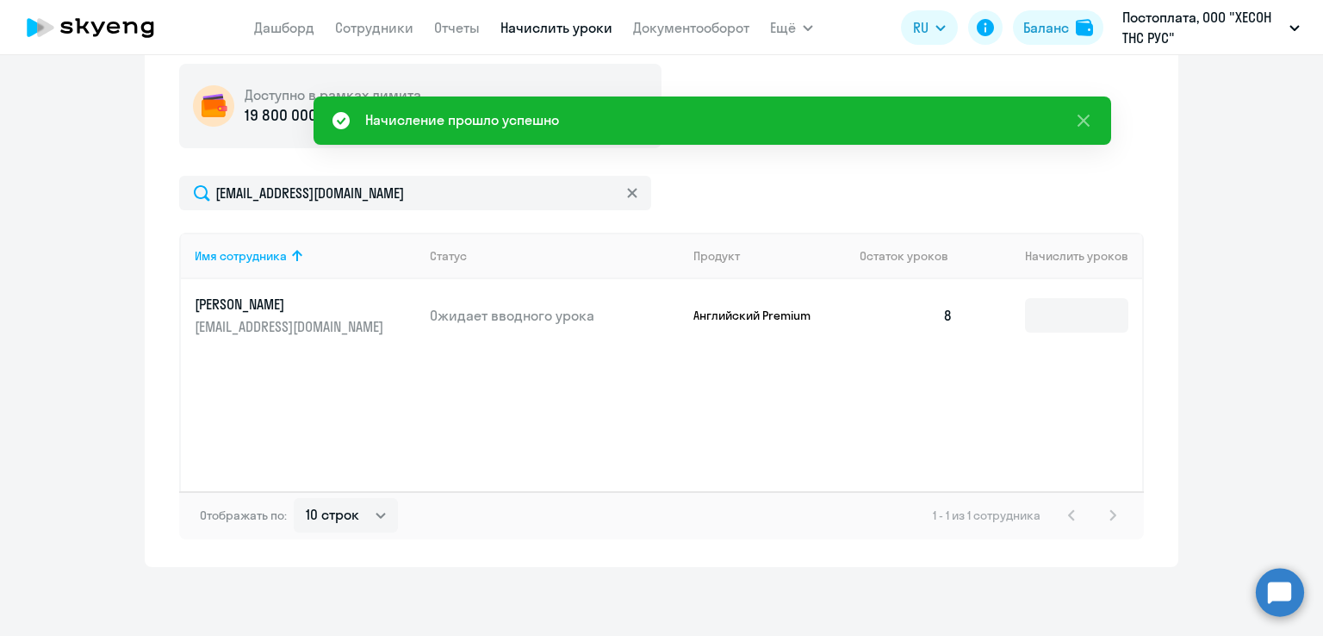
scroll to position [0, 0]
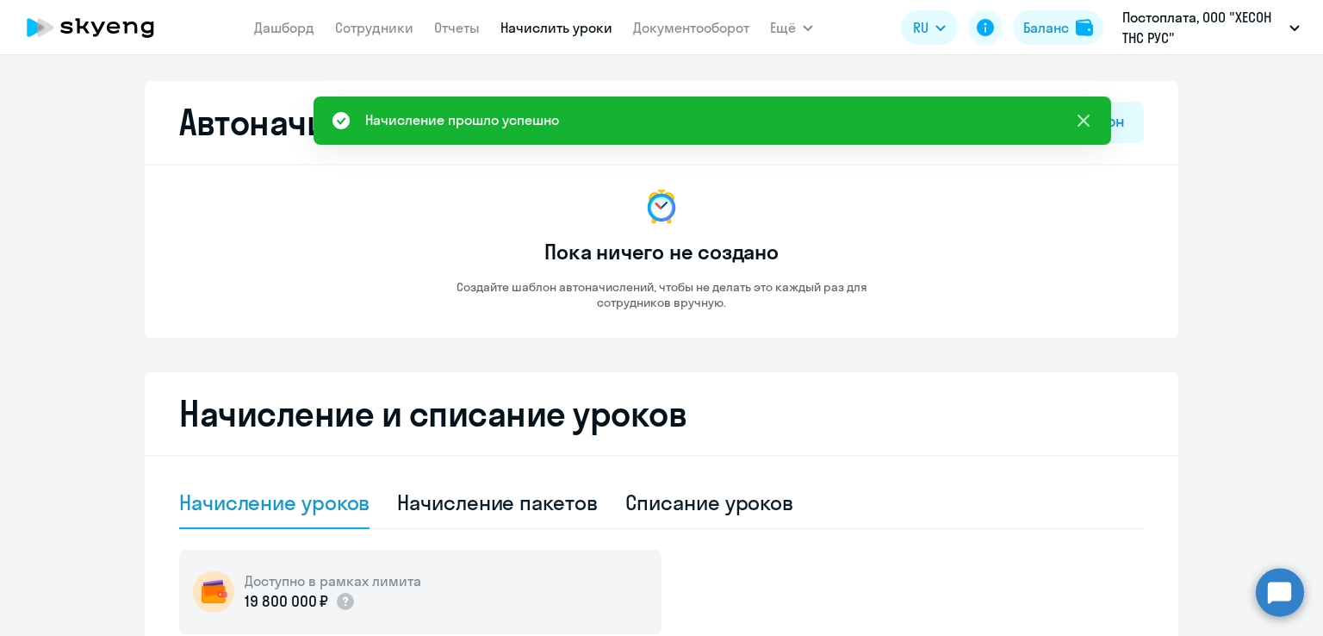
click at [1089, 121] on icon at bounding box center [1083, 120] width 21 height 21
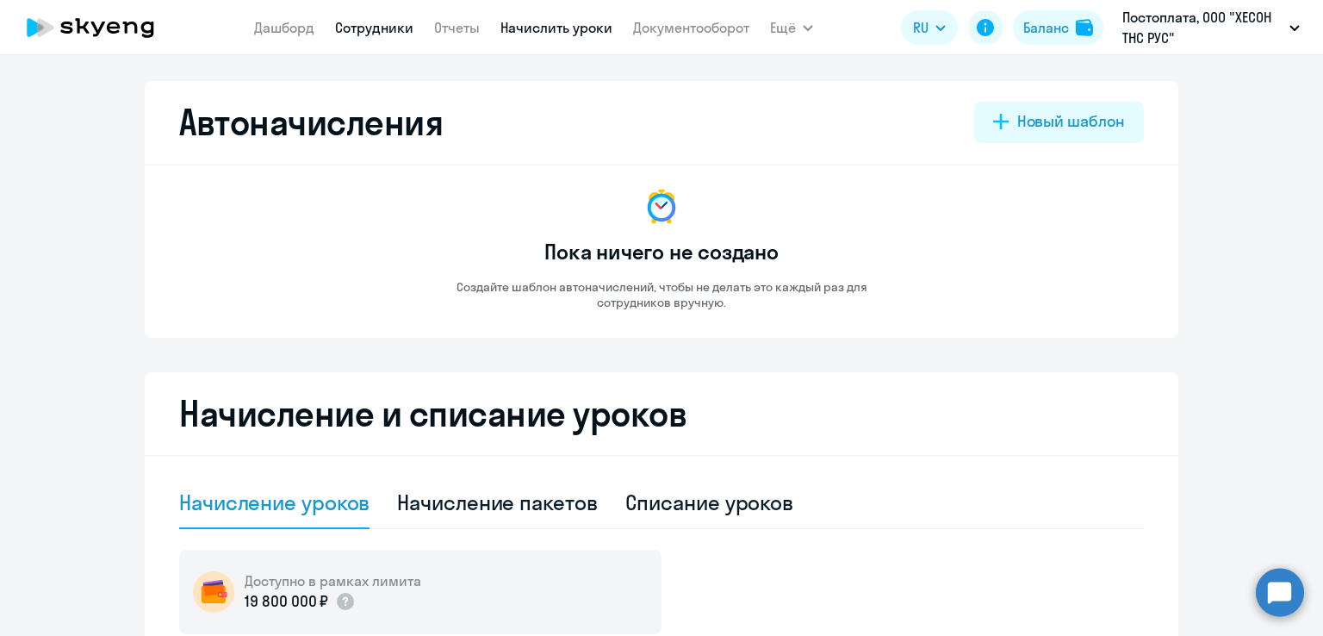
click at [356, 32] on link "Сотрудники" at bounding box center [374, 27] width 78 height 17
select select "30"
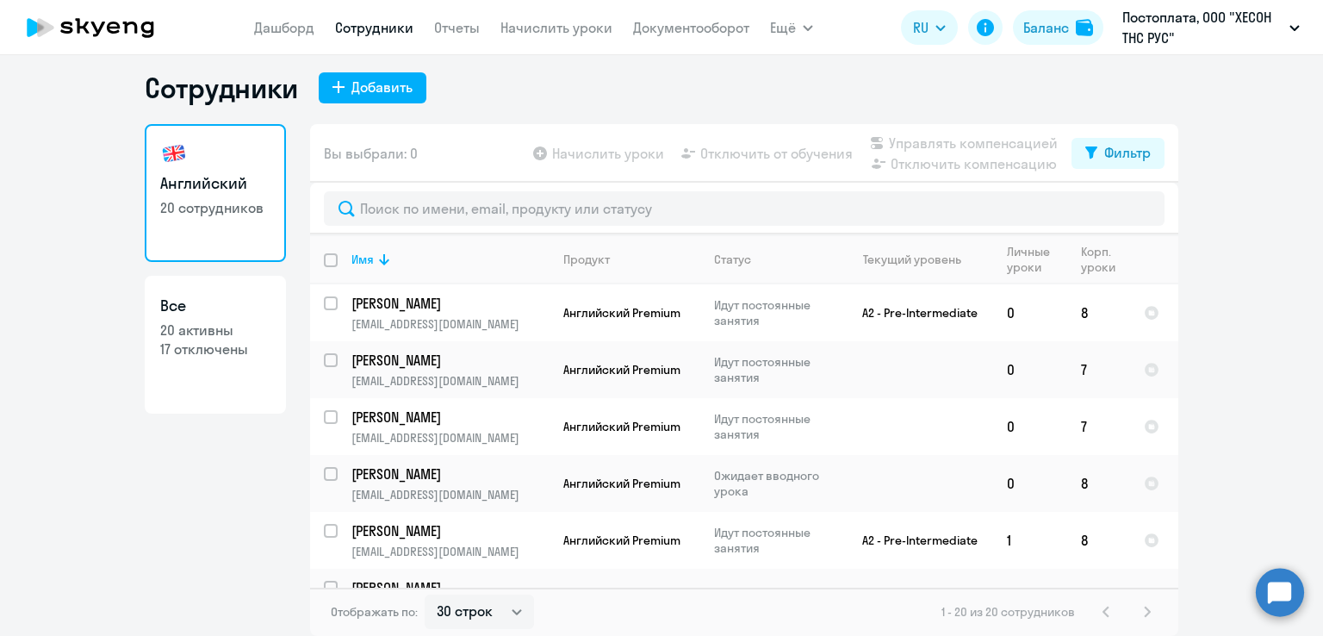
click at [1219, 312] on ng-component "Сотрудники Добавить Английский 20 сотрудников Все 20 активны 17 отключены Вы вы…" at bounding box center [661, 353] width 1323 height 565
